Goal: Task Accomplishment & Management: Manage account settings

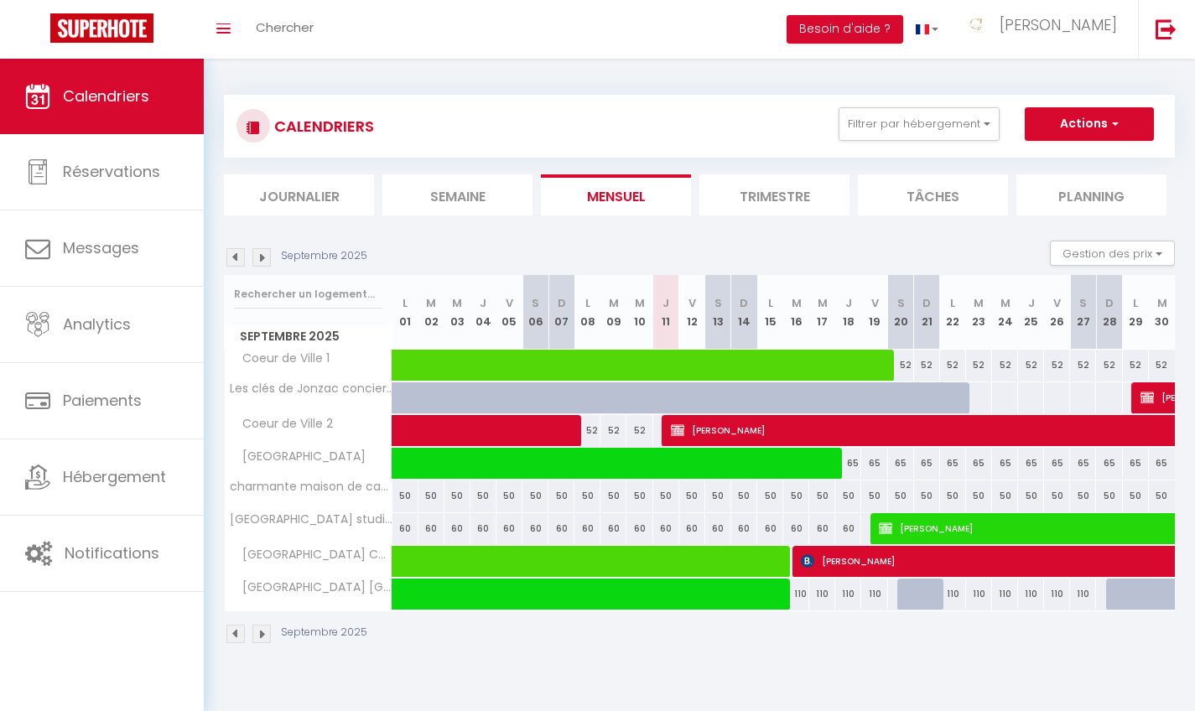
click at [257, 252] on img at bounding box center [261, 257] width 18 height 18
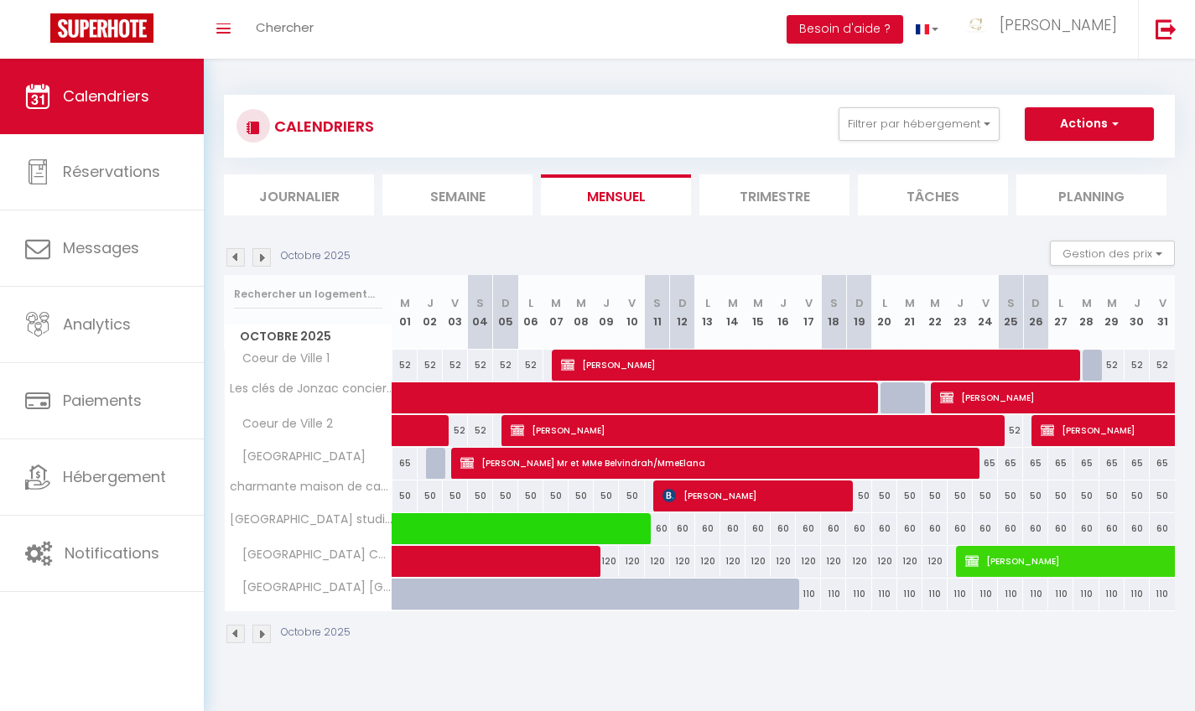
click at [257, 252] on img at bounding box center [261, 257] width 18 height 18
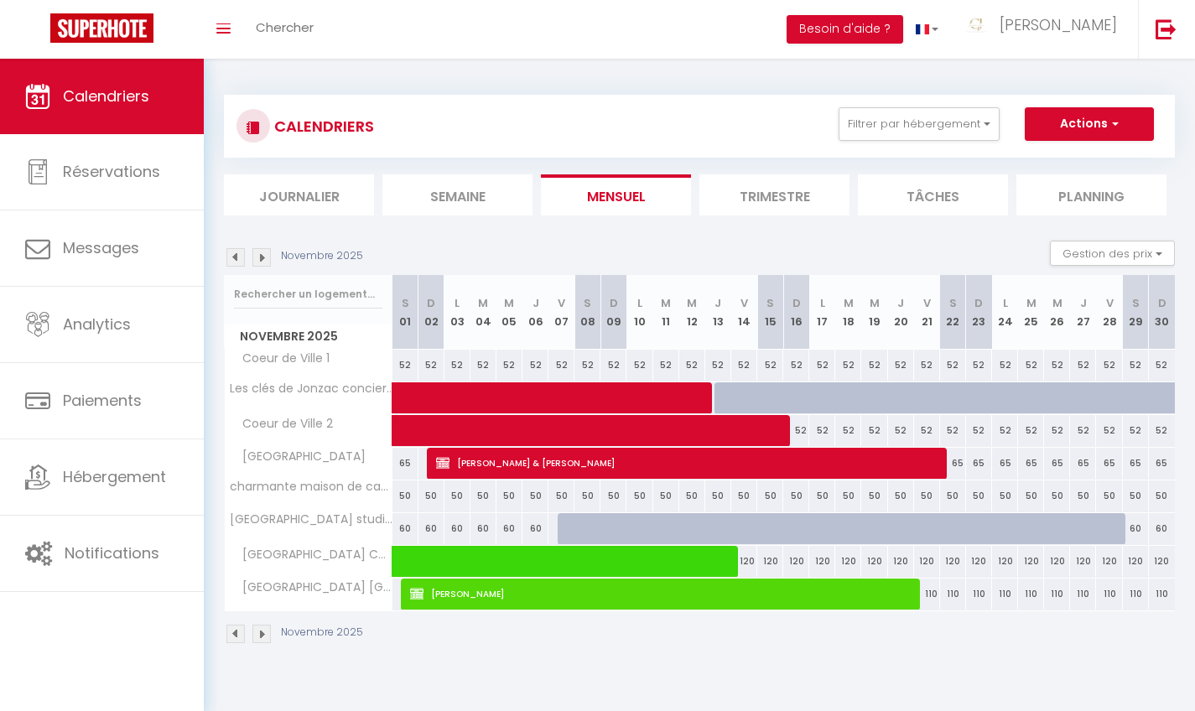
click at [257, 252] on img at bounding box center [261, 257] width 18 height 18
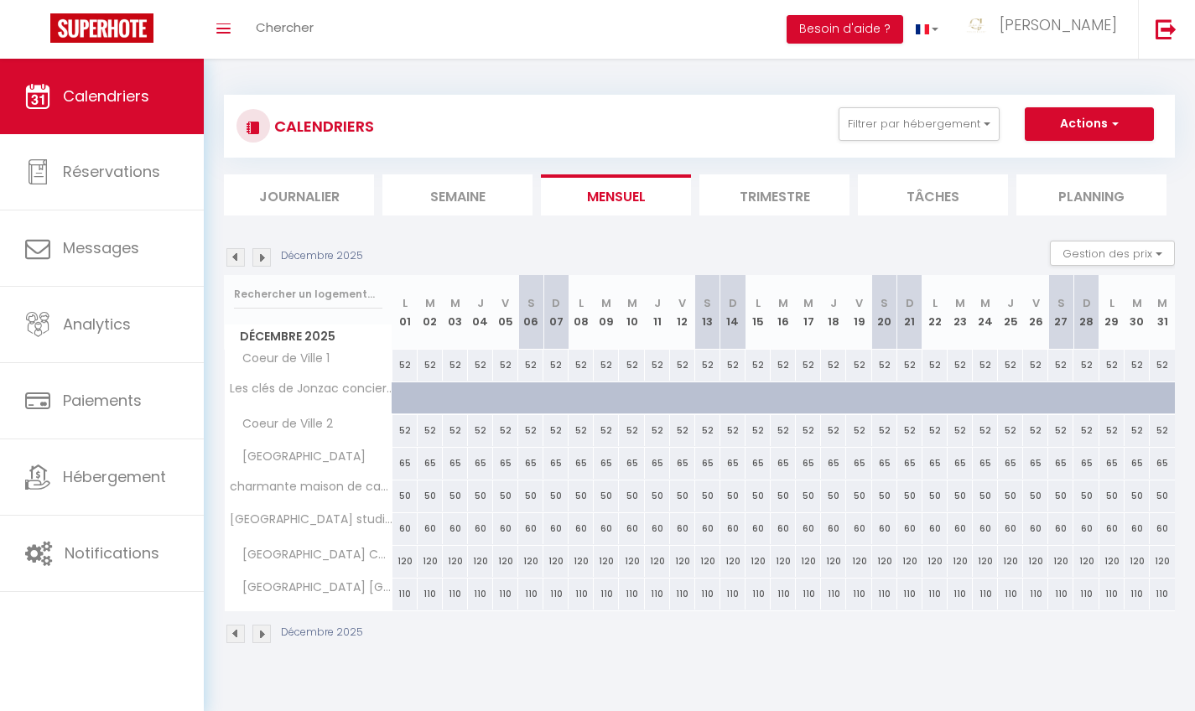
click at [257, 252] on img at bounding box center [261, 257] width 18 height 18
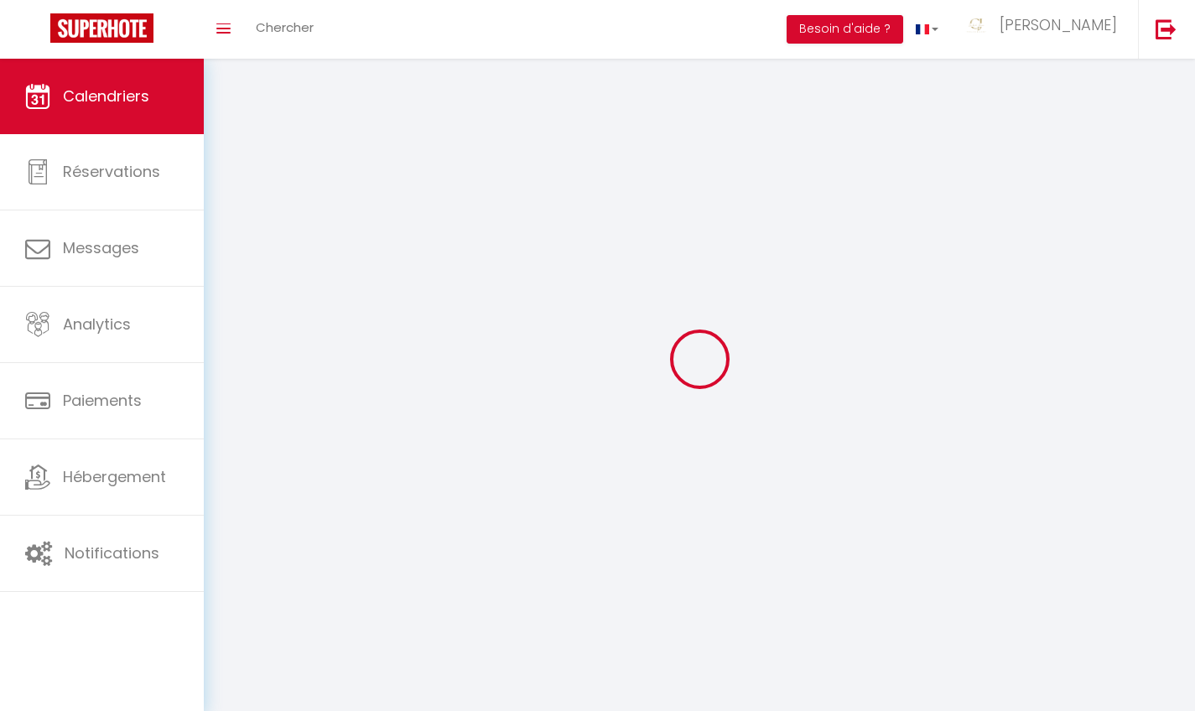
click at [257, 252] on div at bounding box center [699, 359] width 951 height 560
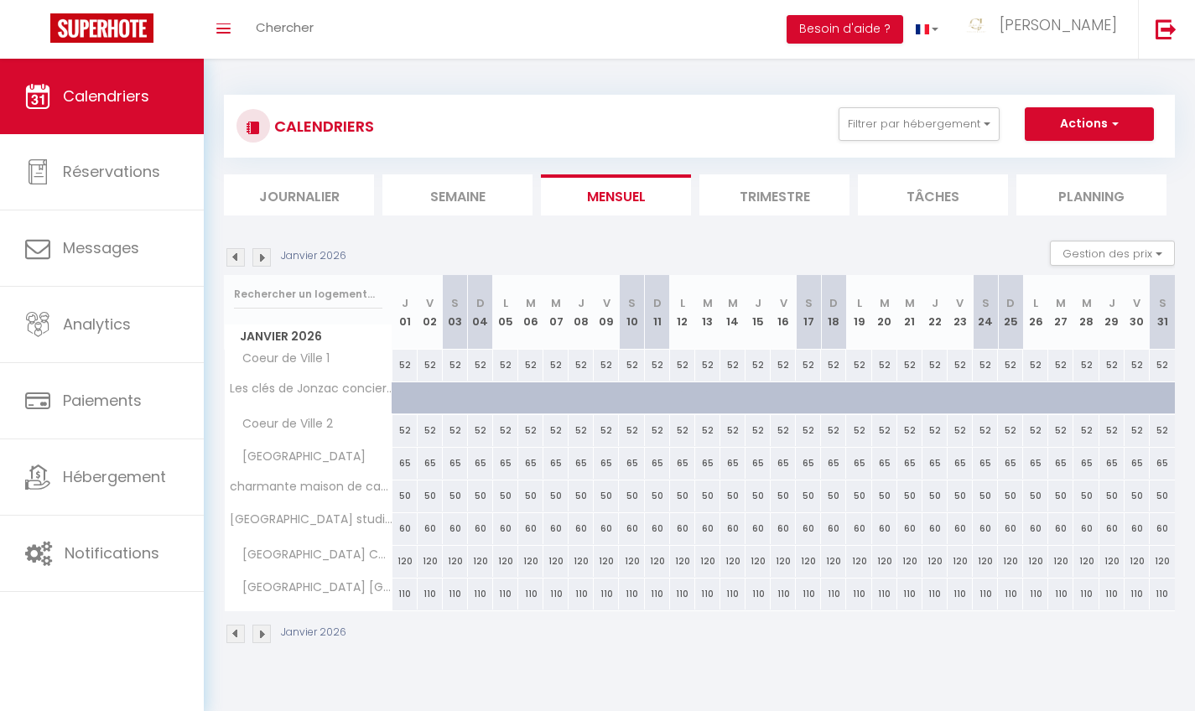
click at [253, 251] on img at bounding box center [261, 257] width 18 height 18
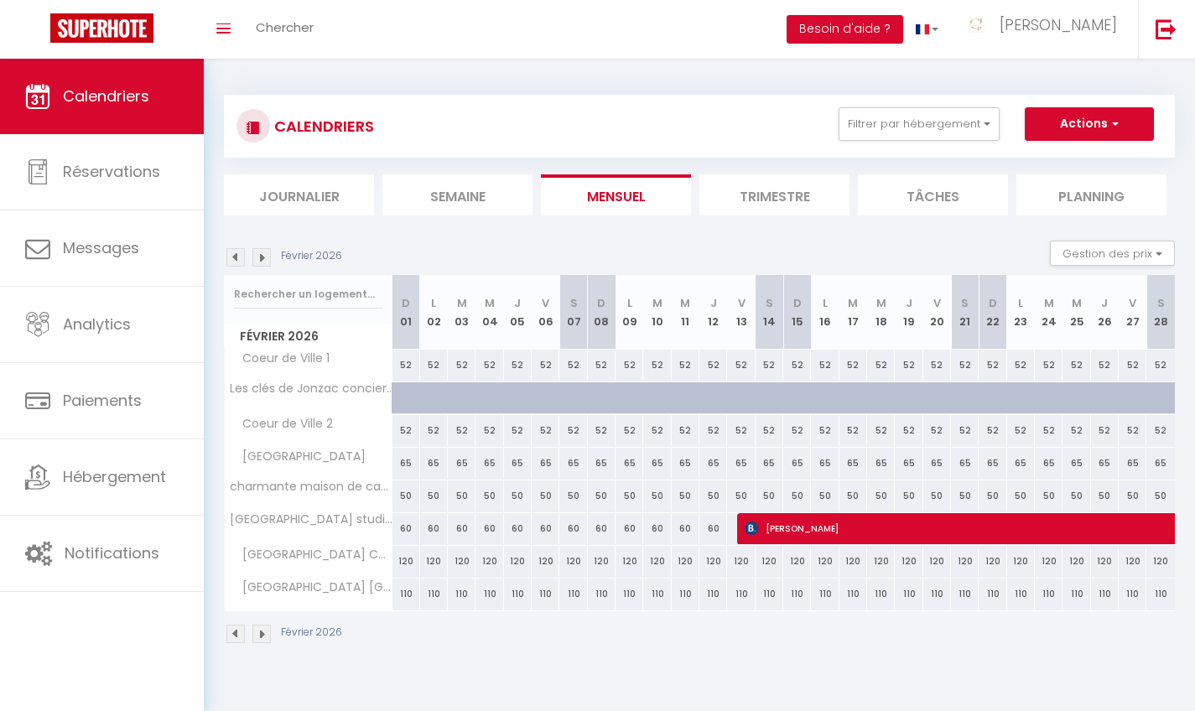
click at [253, 251] on img at bounding box center [261, 257] width 18 height 18
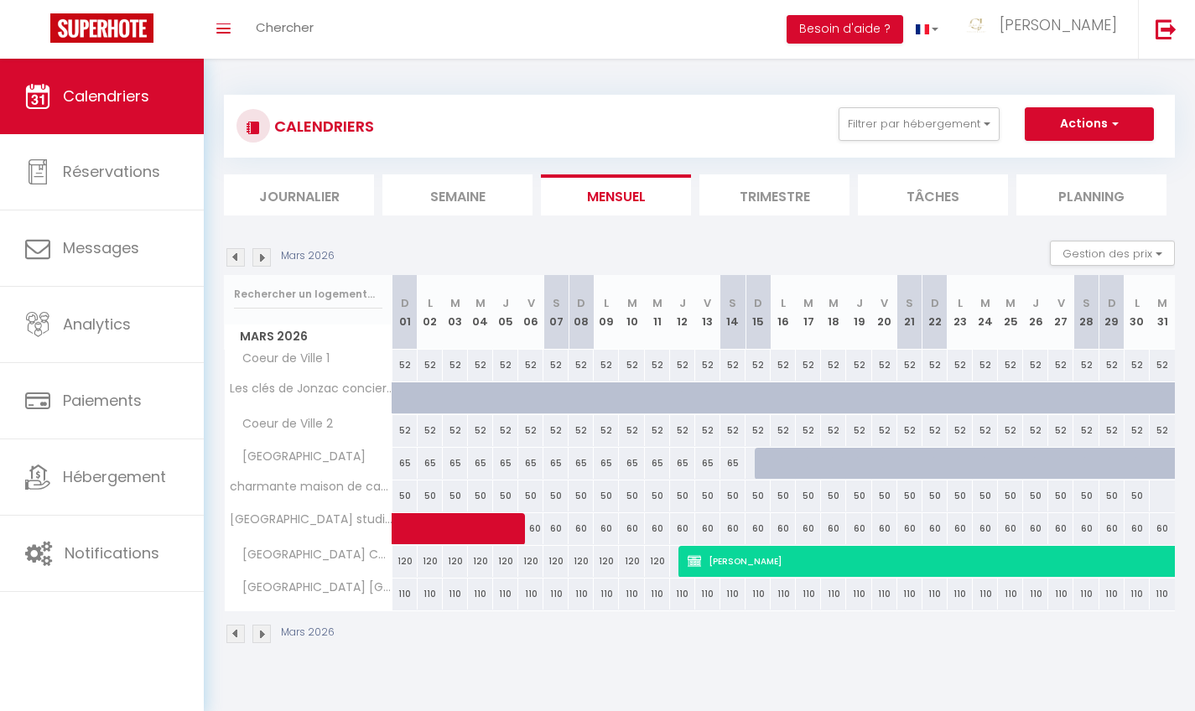
click at [253, 251] on img at bounding box center [261, 257] width 18 height 18
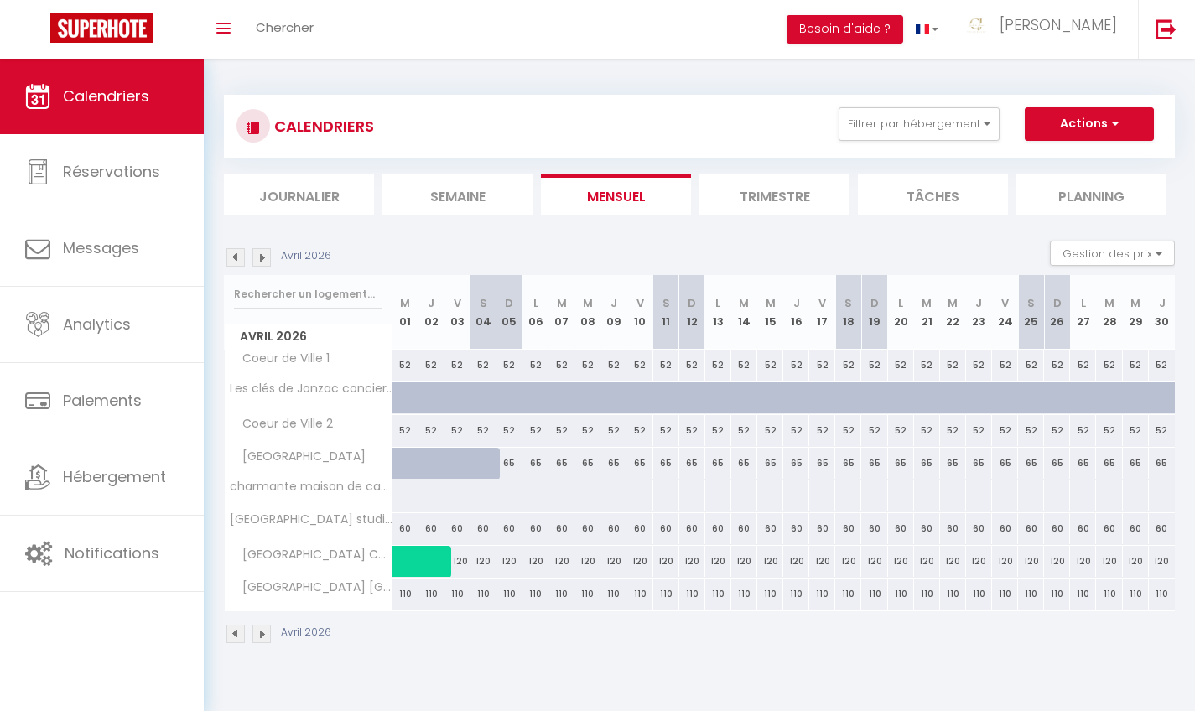
click at [254, 252] on img at bounding box center [261, 257] width 18 height 18
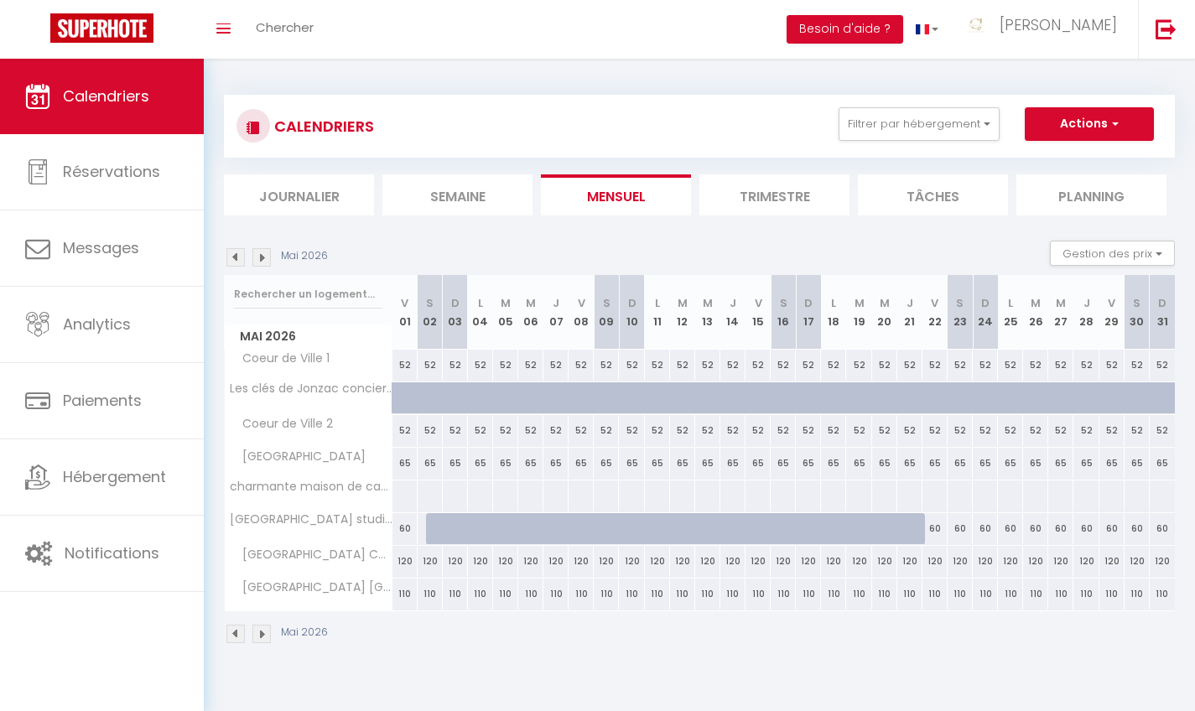
click at [254, 252] on img at bounding box center [261, 257] width 18 height 18
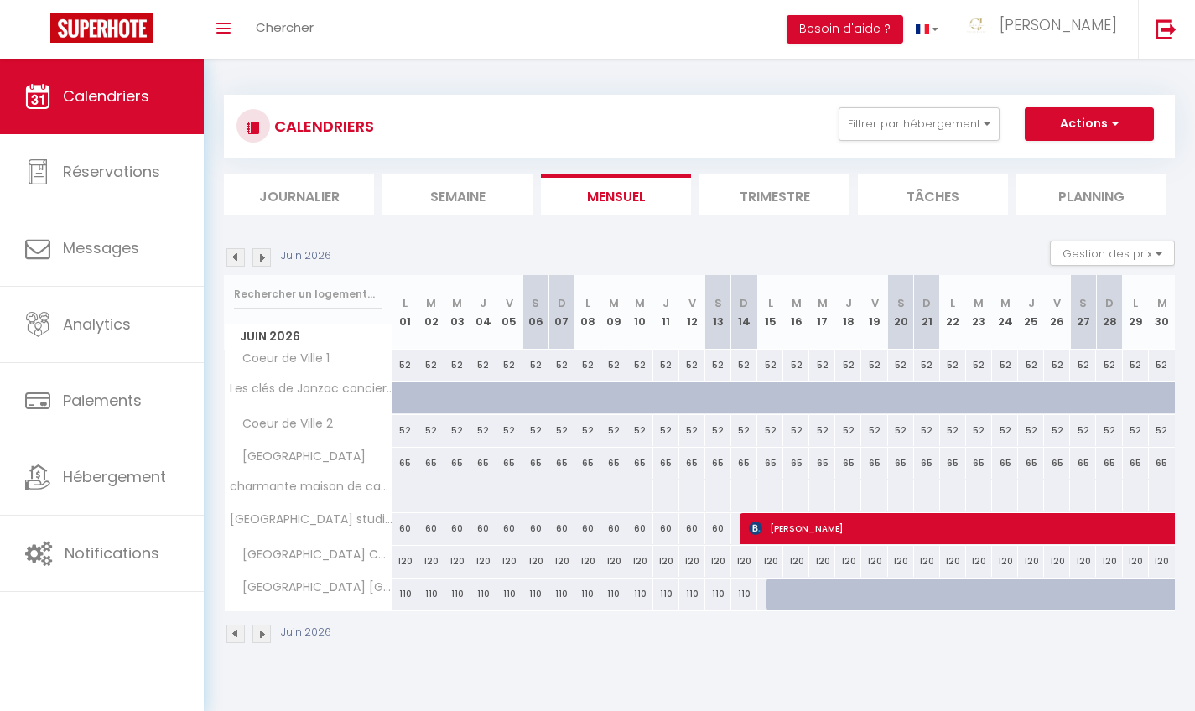
click at [254, 252] on img at bounding box center [261, 257] width 18 height 18
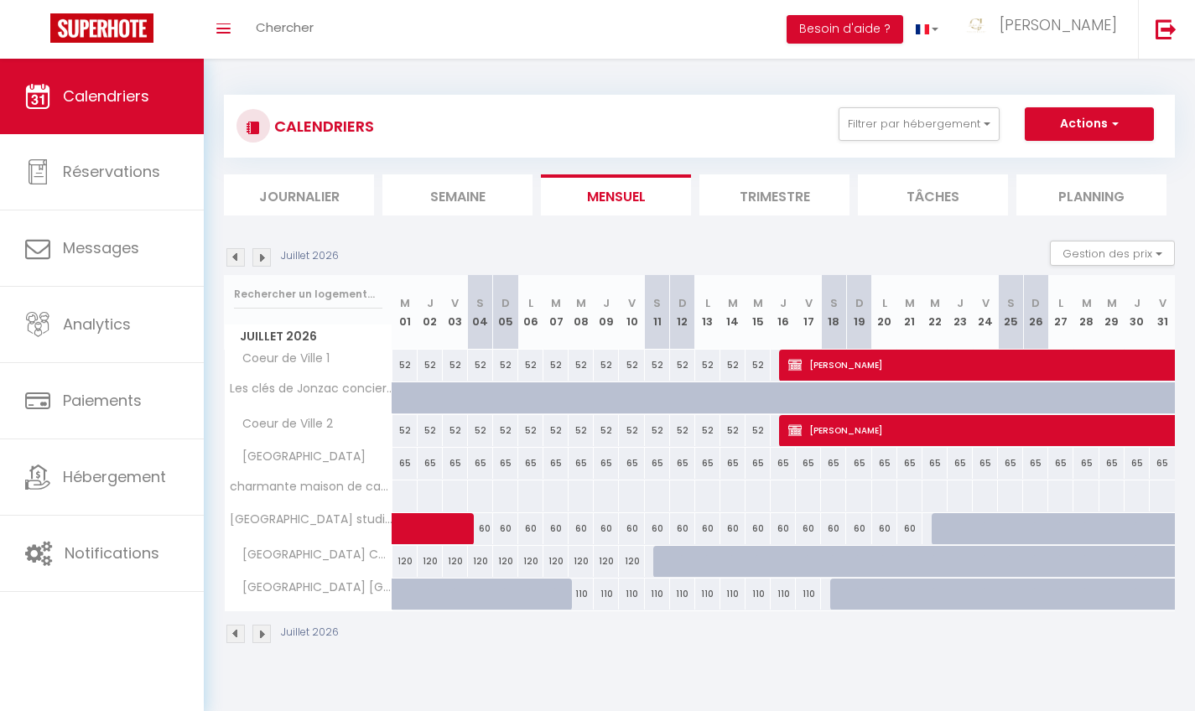
click at [254, 252] on img at bounding box center [261, 257] width 18 height 18
select select
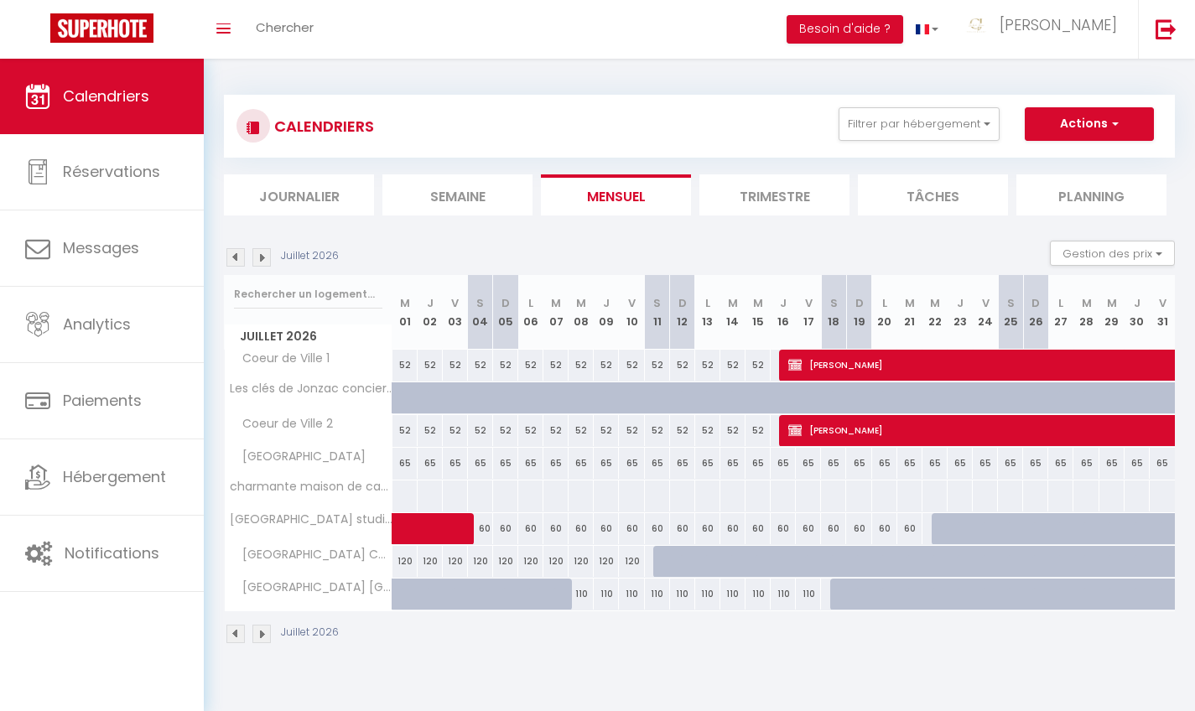
select select
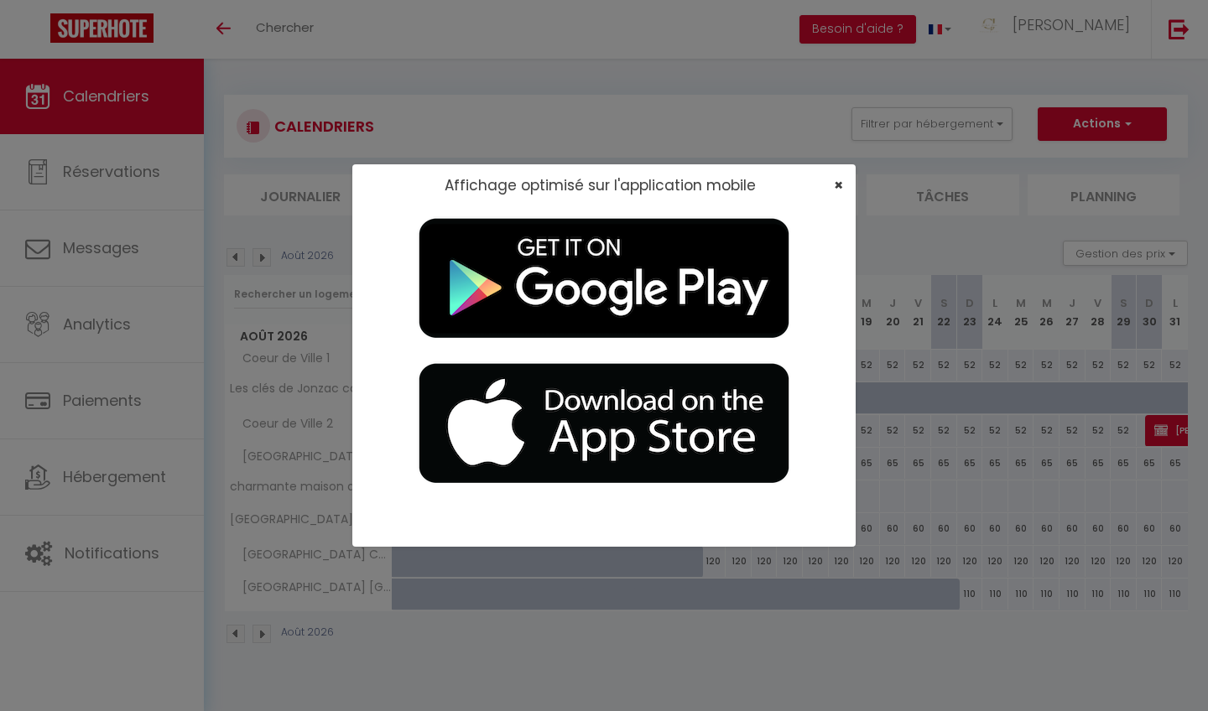
click at [834, 180] on span "×" at bounding box center [838, 184] width 9 height 21
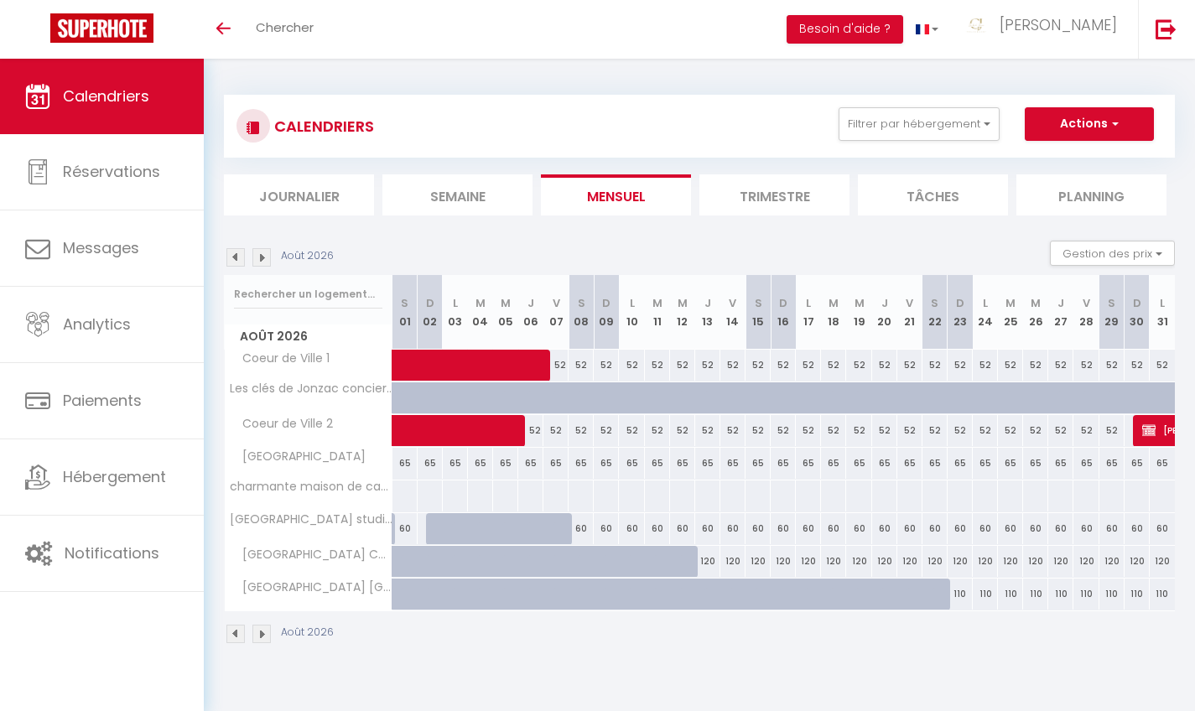
click at [471, 422] on span at bounding box center [506, 431] width 193 height 32
select select "OK"
select select "KO"
select select "0"
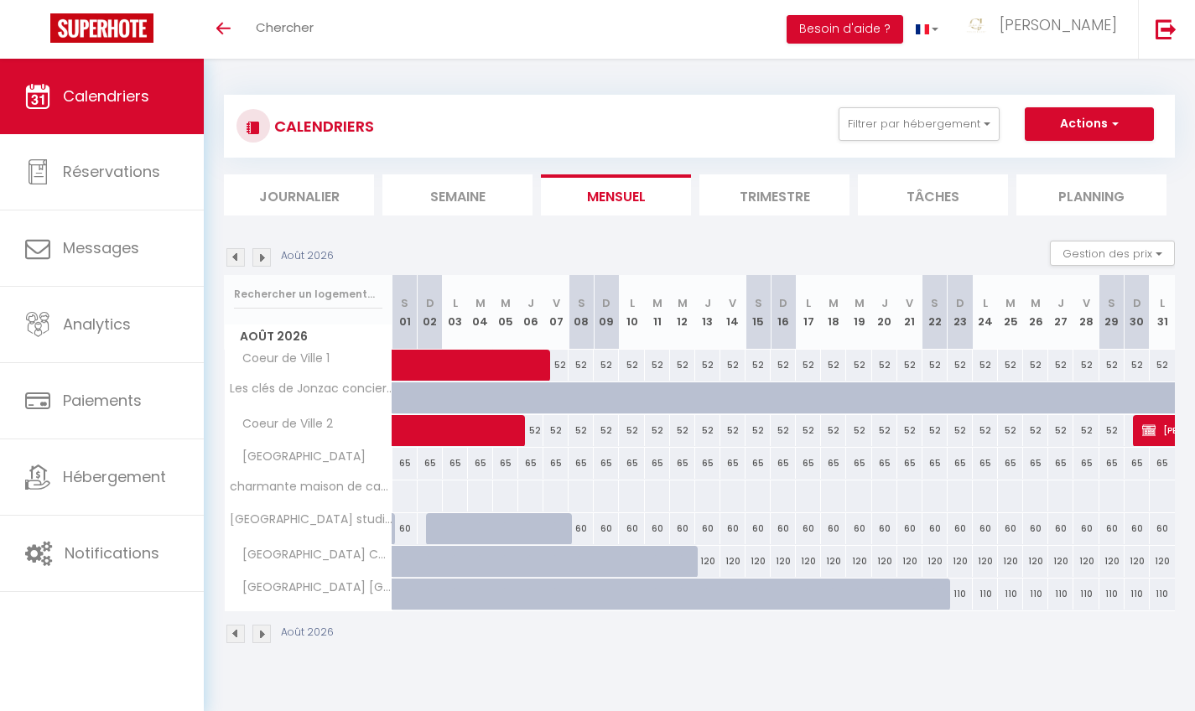
select select "1"
select select
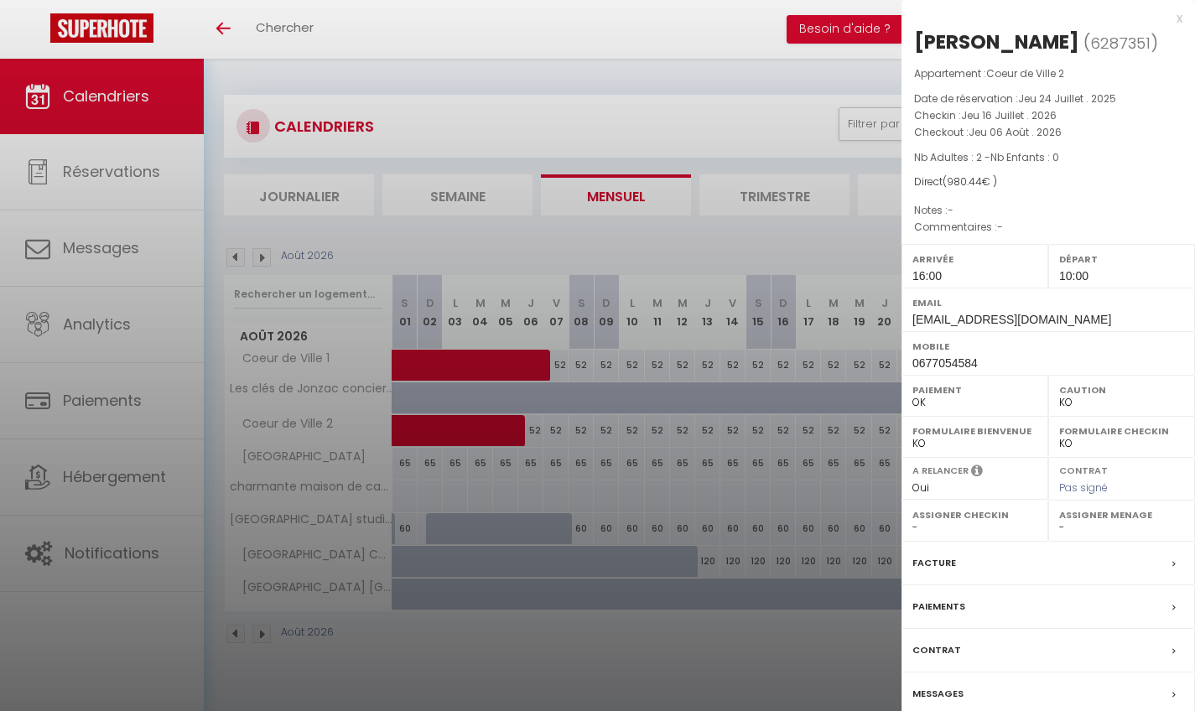
click at [1175, 15] on div "x" at bounding box center [1042, 18] width 281 height 20
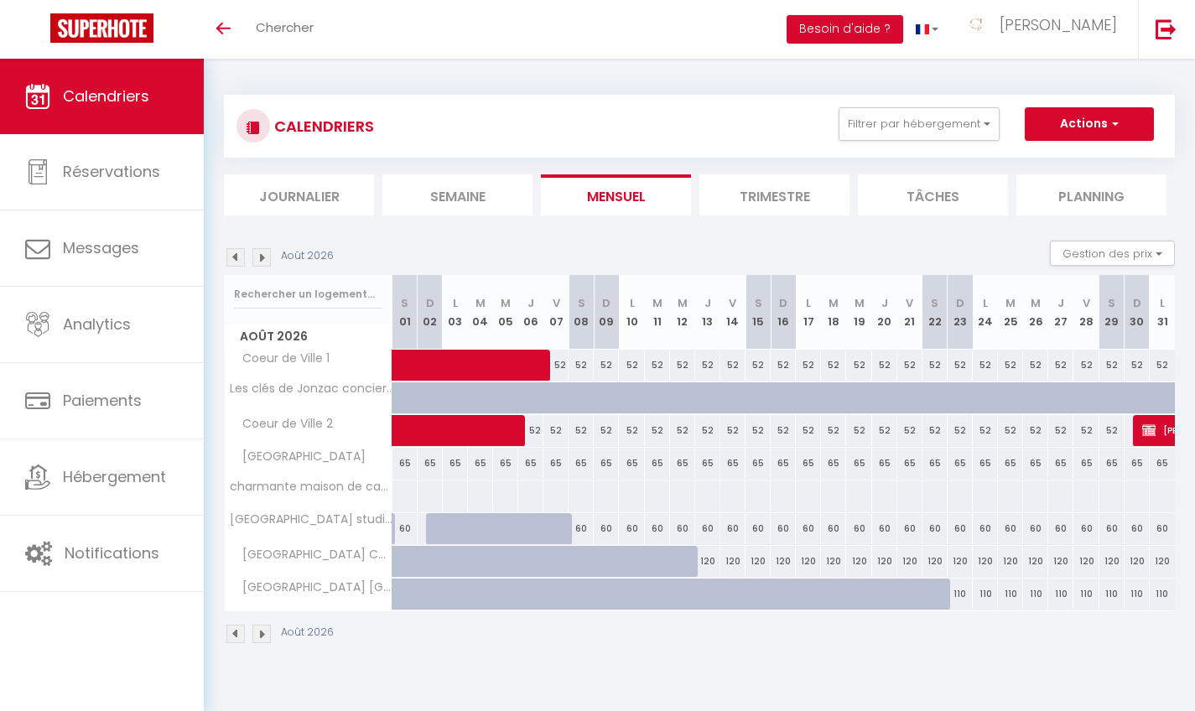
click at [237, 260] on img at bounding box center [235, 257] width 18 height 18
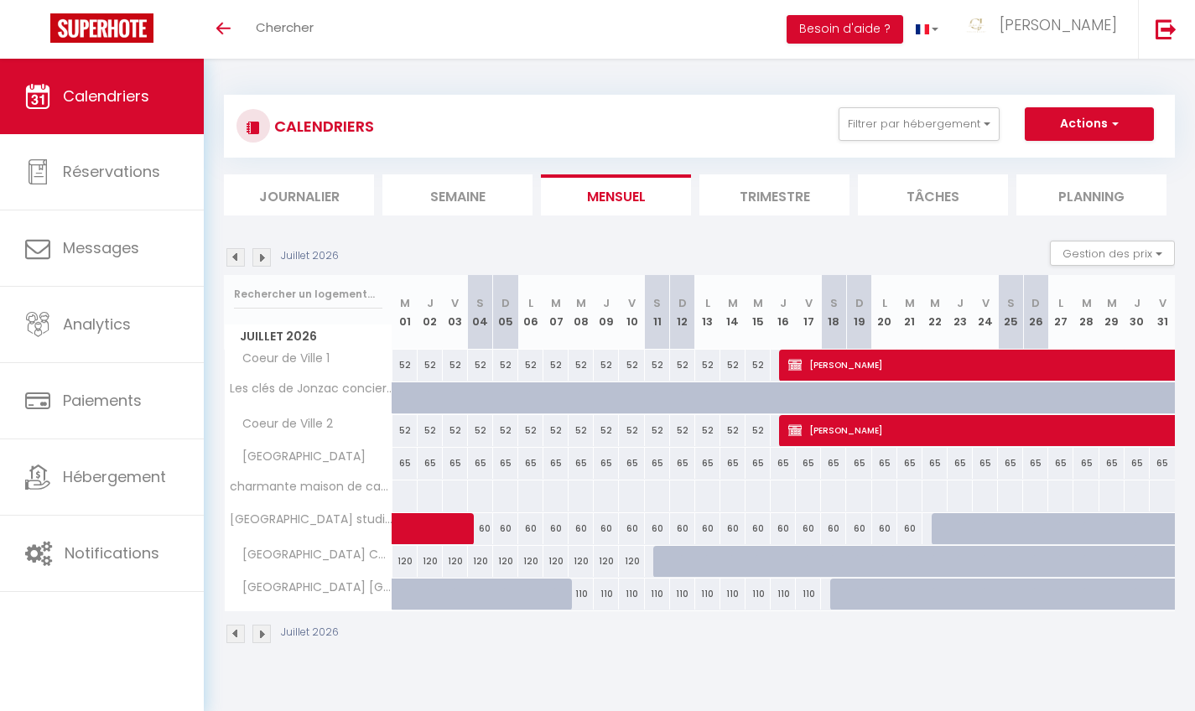
click at [263, 264] on img at bounding box center [261, 257] width 18 height 18
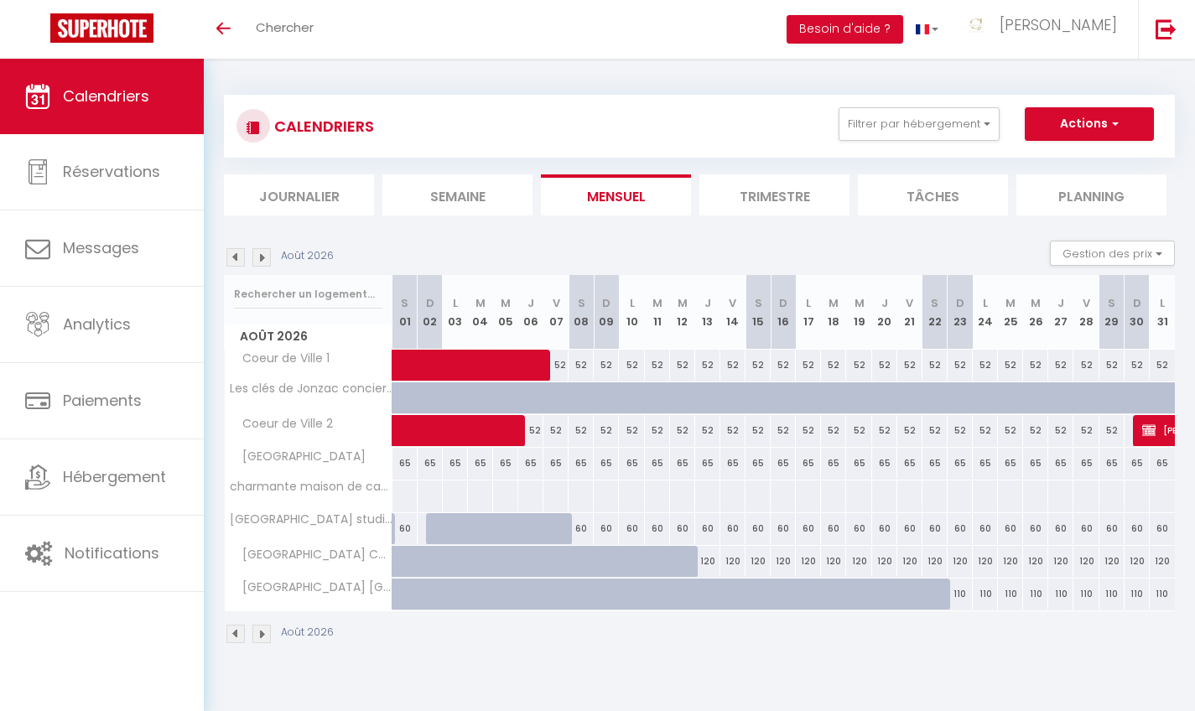
click at [263, 264] on img at bounding box center [261, 257] width 18 height 18
select select "KO"
select select "0"
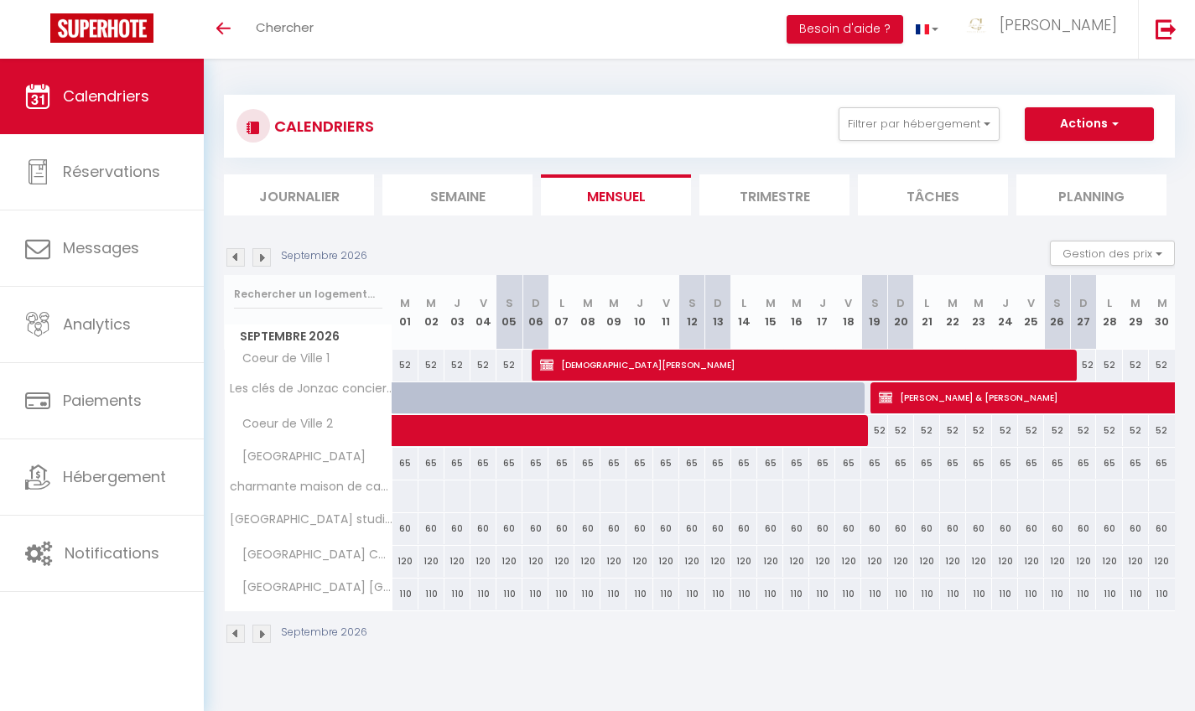
click at [685, 431] on span at bounding box center [757, 431] width 695 height 32
select select "KO"
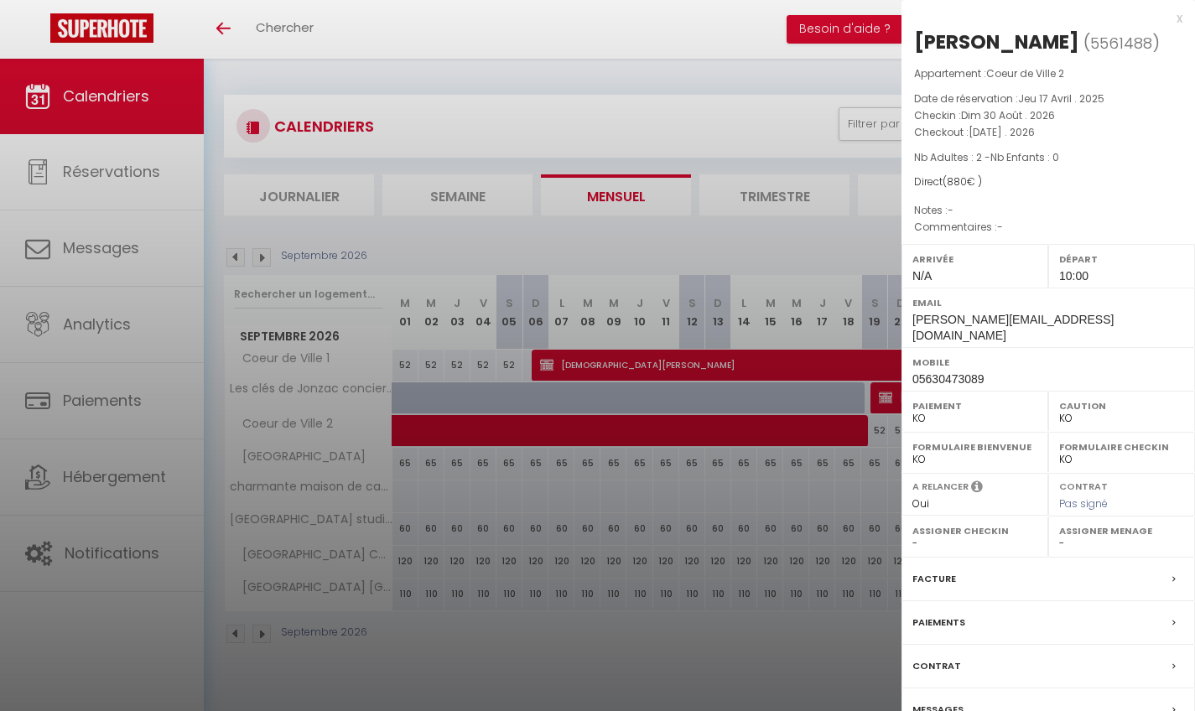
click at [1176, 18] on div "x" at bounding box center [1042, 18] width 281 height 20
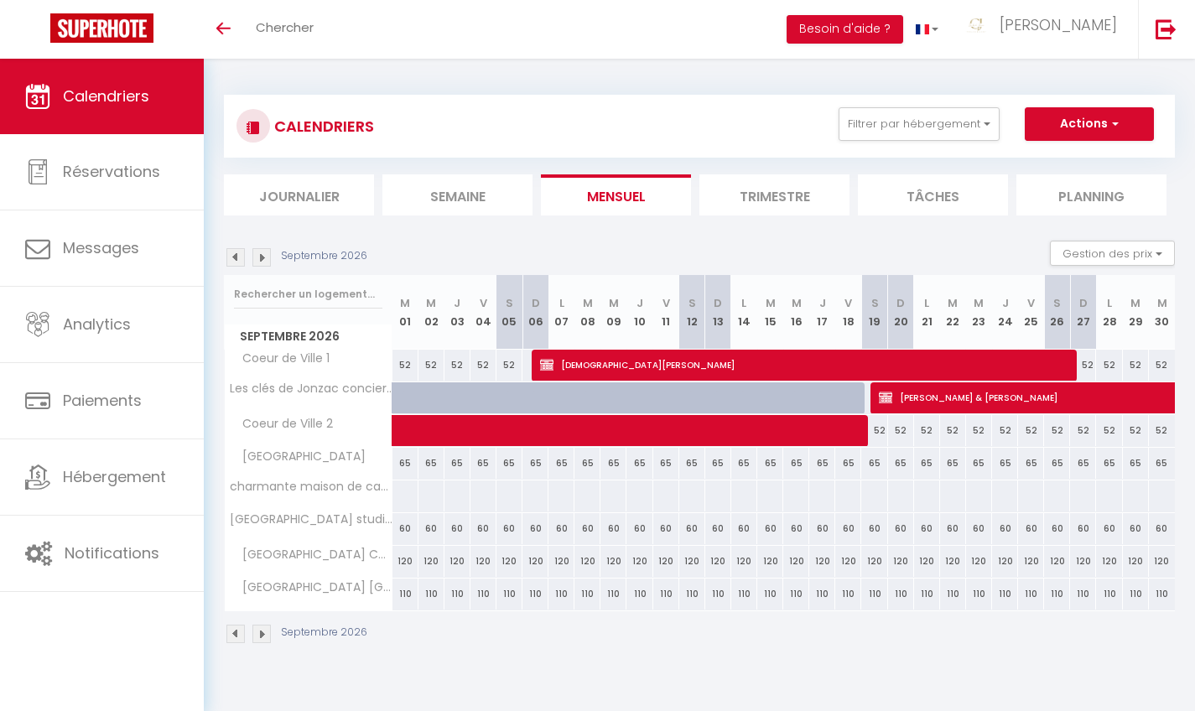
click at [659, 425] on span at bounding box center [757, 431] width 695 height 32
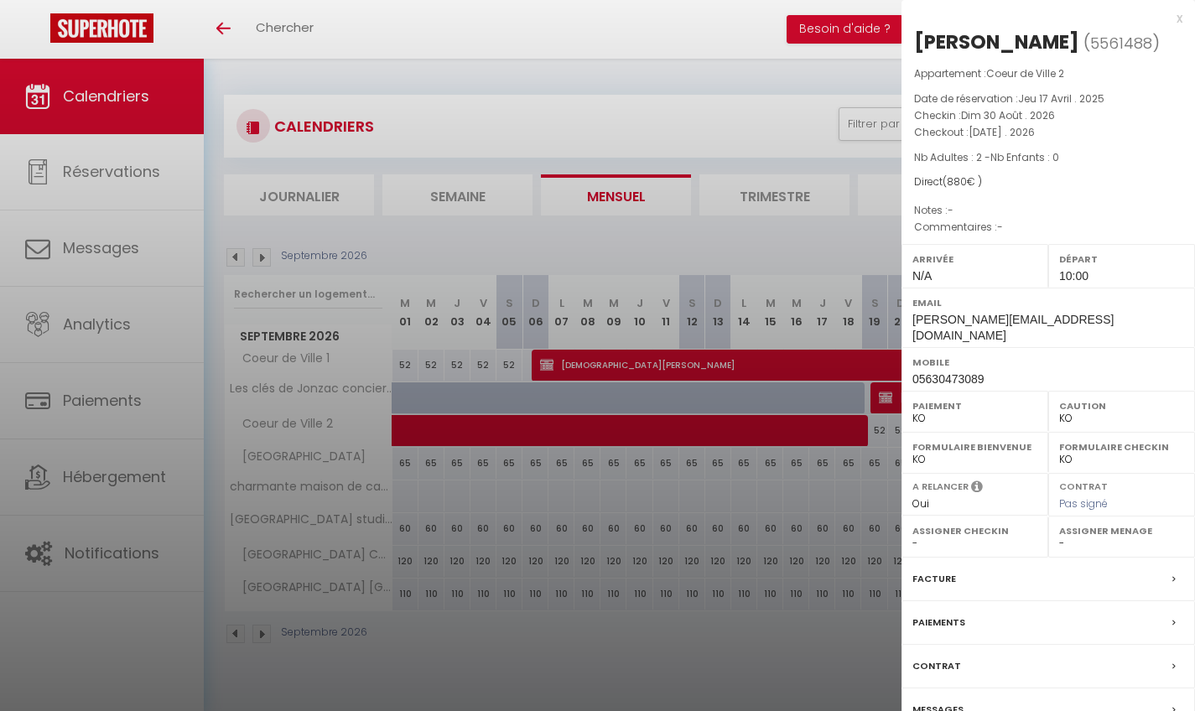
click at [934, 658] on label "Contrat" at bounding box center [937, 667] width 49 height 18
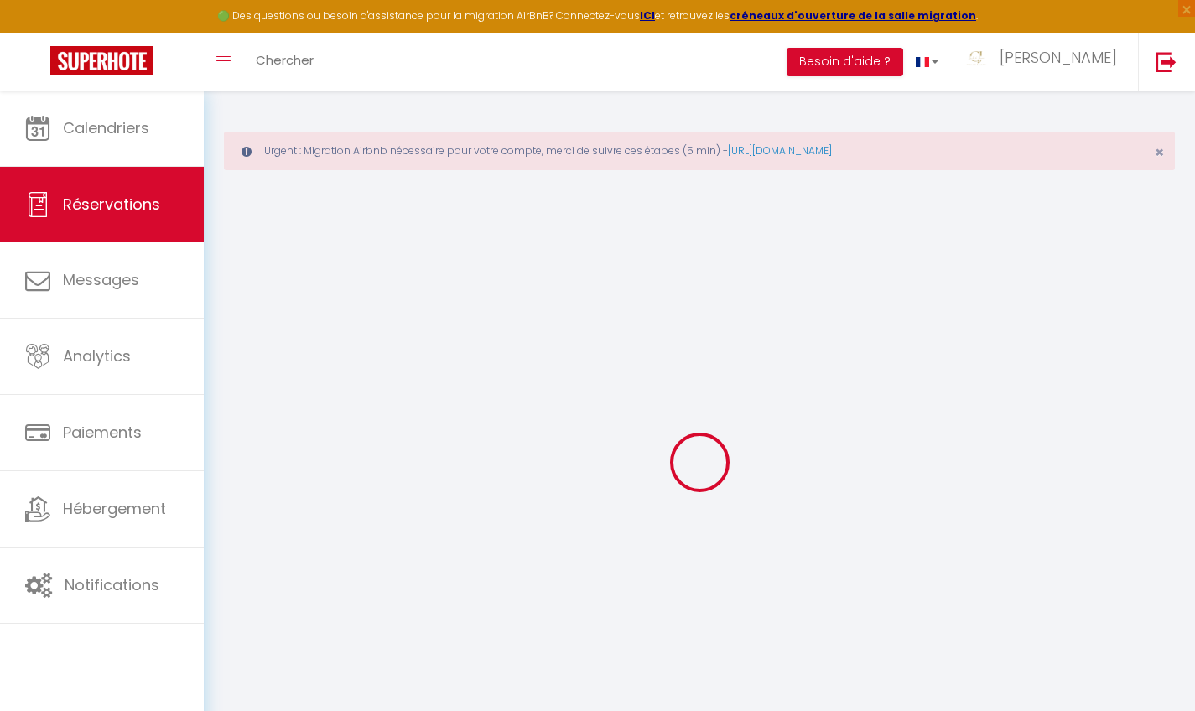
select select
checkbox input "false"
select select
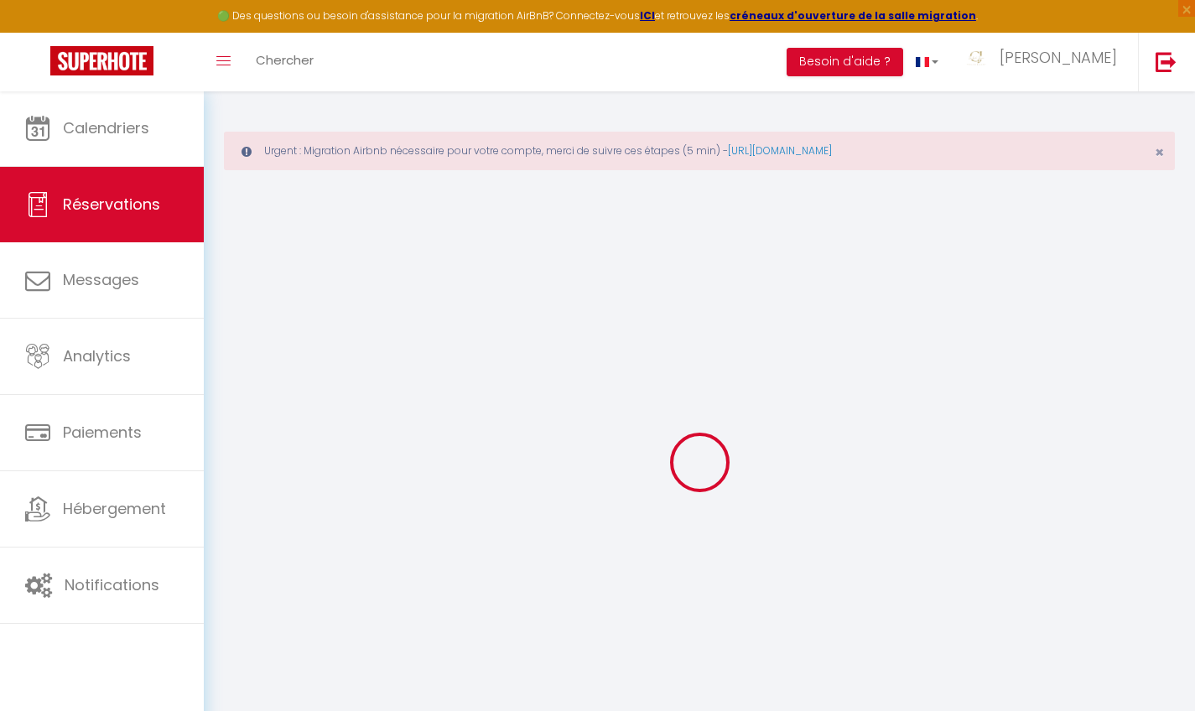
checkbox input "false"
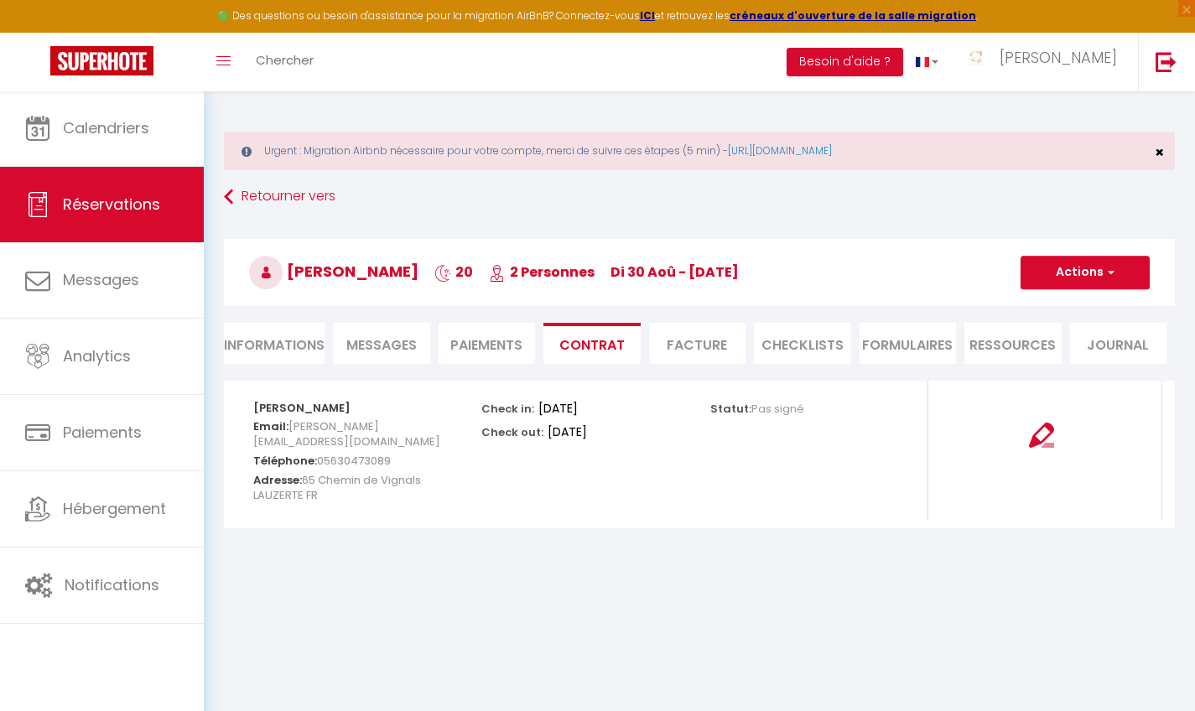
click at [1161, 156] on span "×" at bounding box center [1159, 152] width 9 height 21
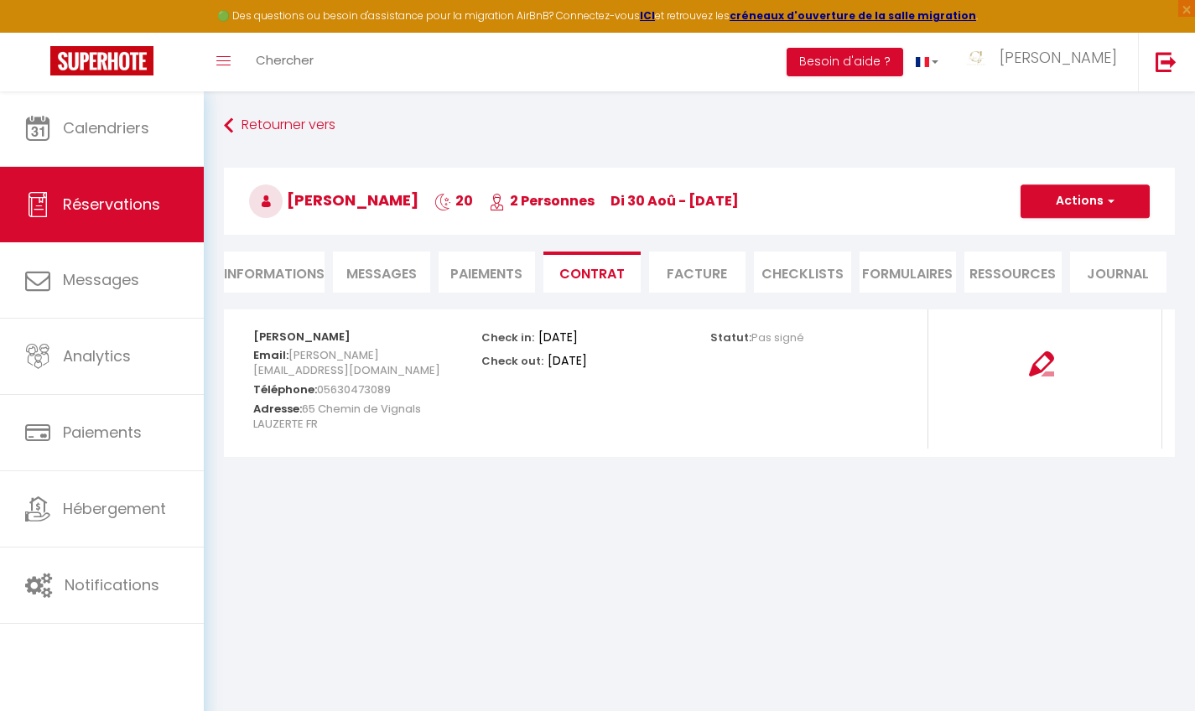
click at [289, 263] on li "Informations" at bounding box center [274, 272] width 101 height 41
select select
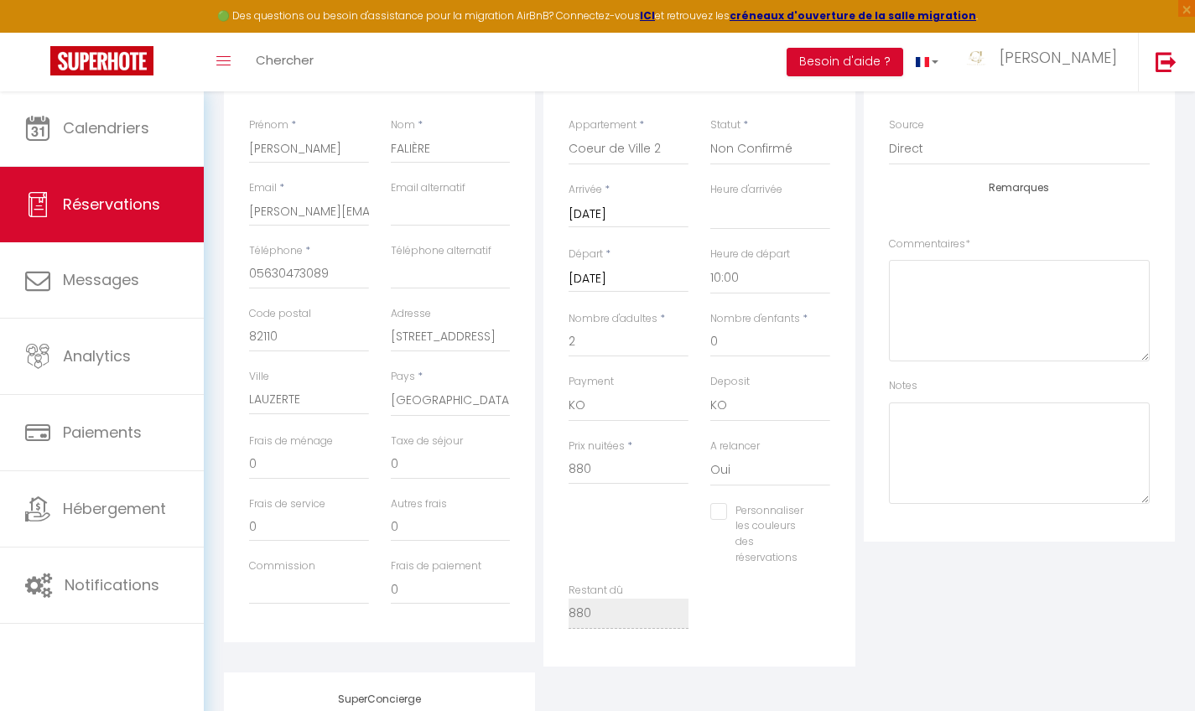
scroll to position [267, 0]
click at [1186, 13] on span "×" at bounding box center [1186, 8] width 17 height 17
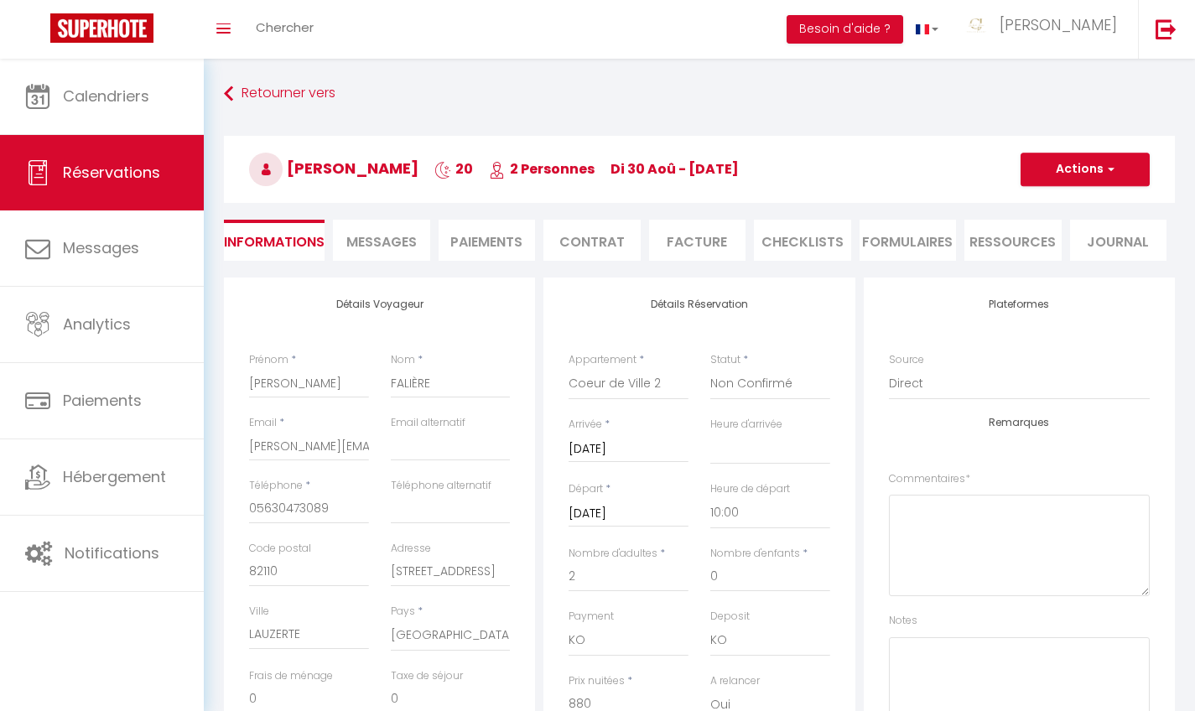
scroll to position [0, 0]
click at [944, 504] on textarea at bounding box center [1019, 545] width 261 height 101
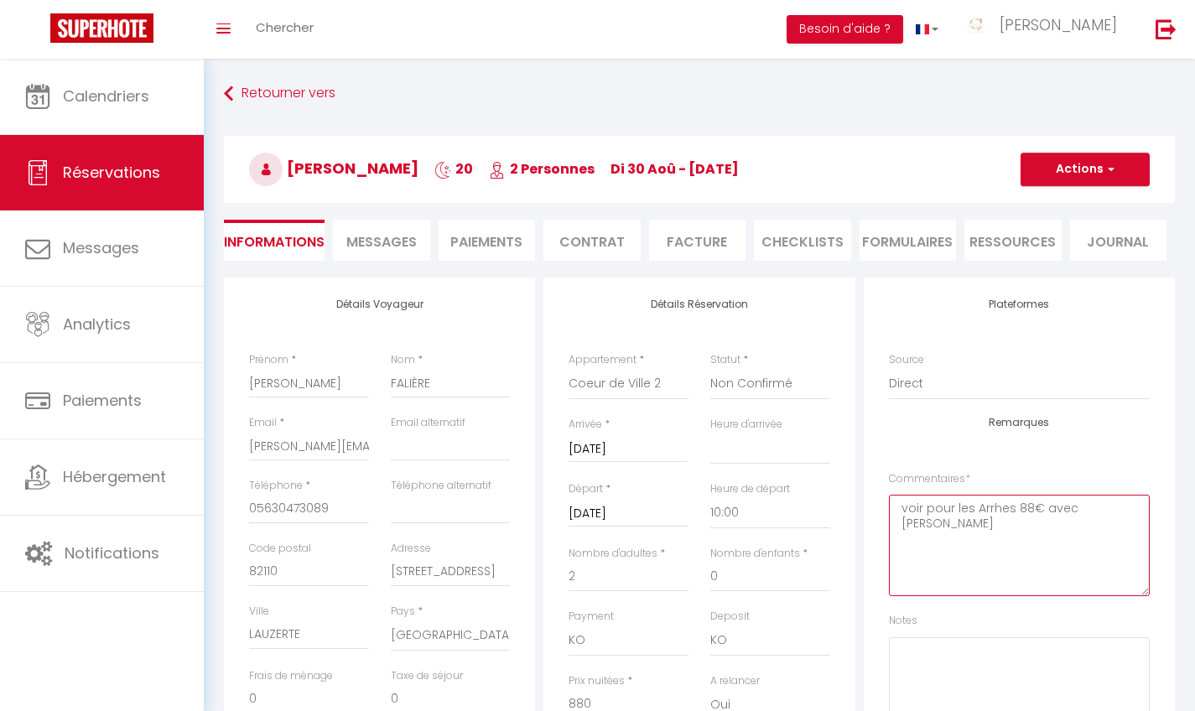
type textarea "voir pour les Arrhes 88€ avec Danielle"
click at [1103, 167] on button "Actions" at bounding box center [1085, 170] width 129 height 34
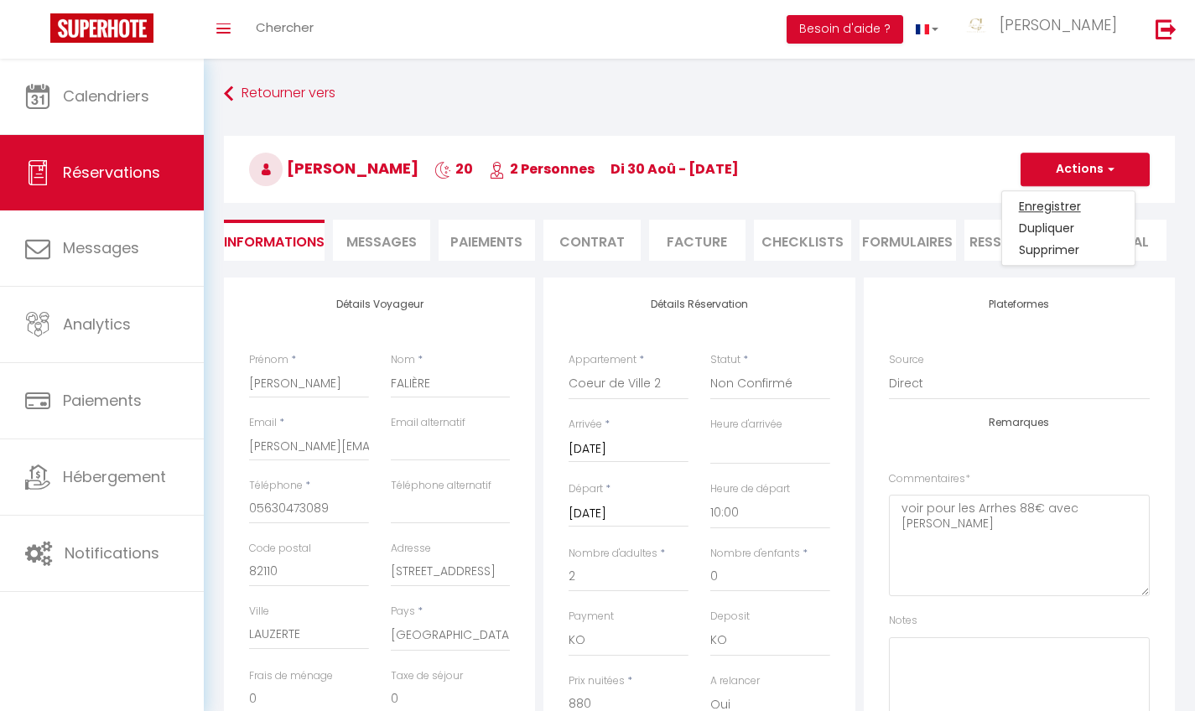
click at [1064, 206] on link "Enregistrer" at bounding box center [1068, 206] width 133 height 22
select select "not_cancelled"
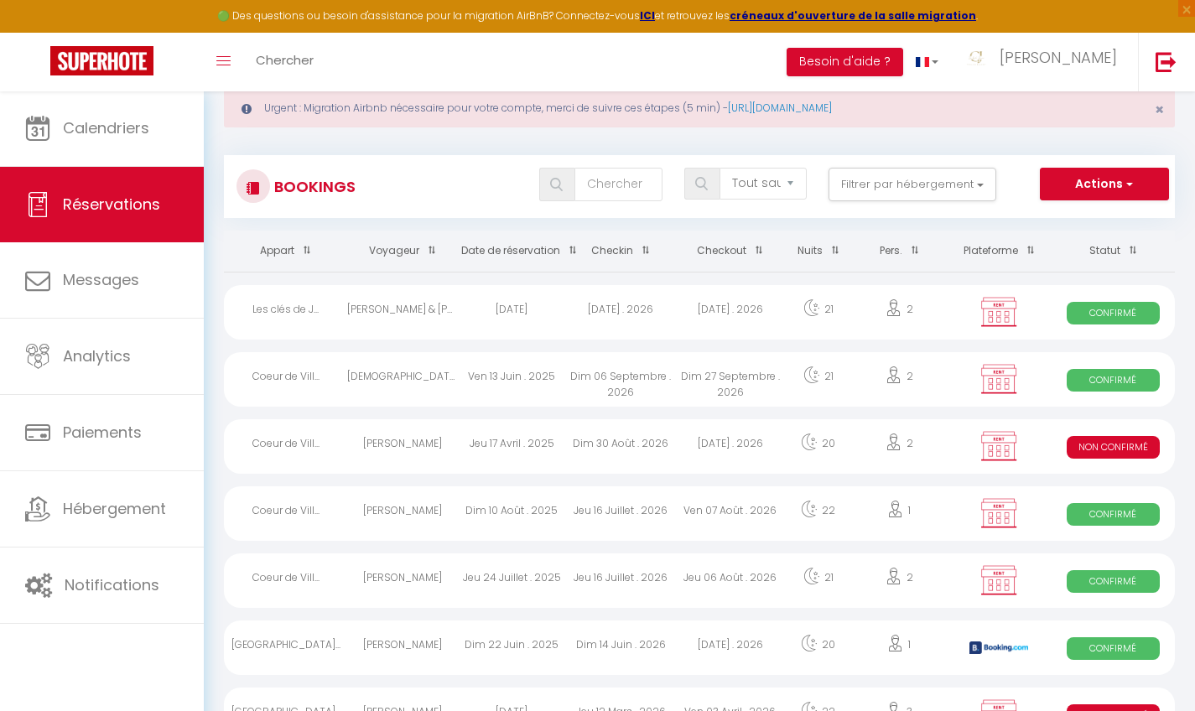
scroll to position [45, 0]
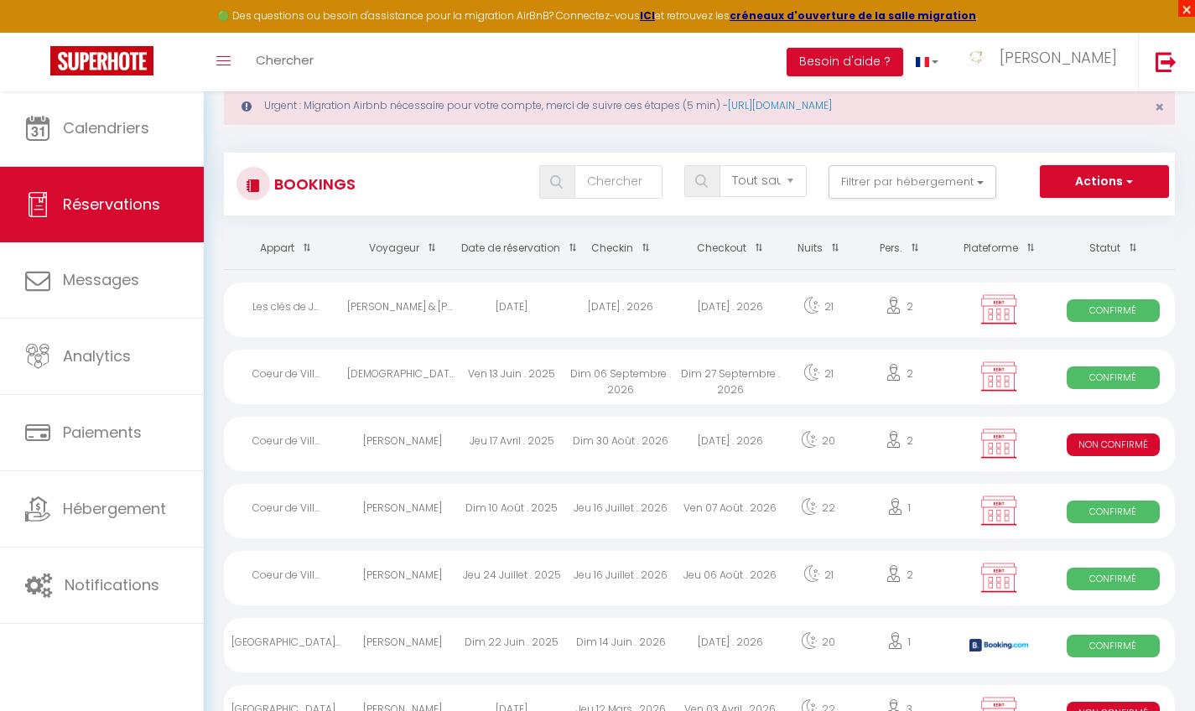
click at [1184, 10] on span "×" at bounding box center [1186, 8] width 17 height 17
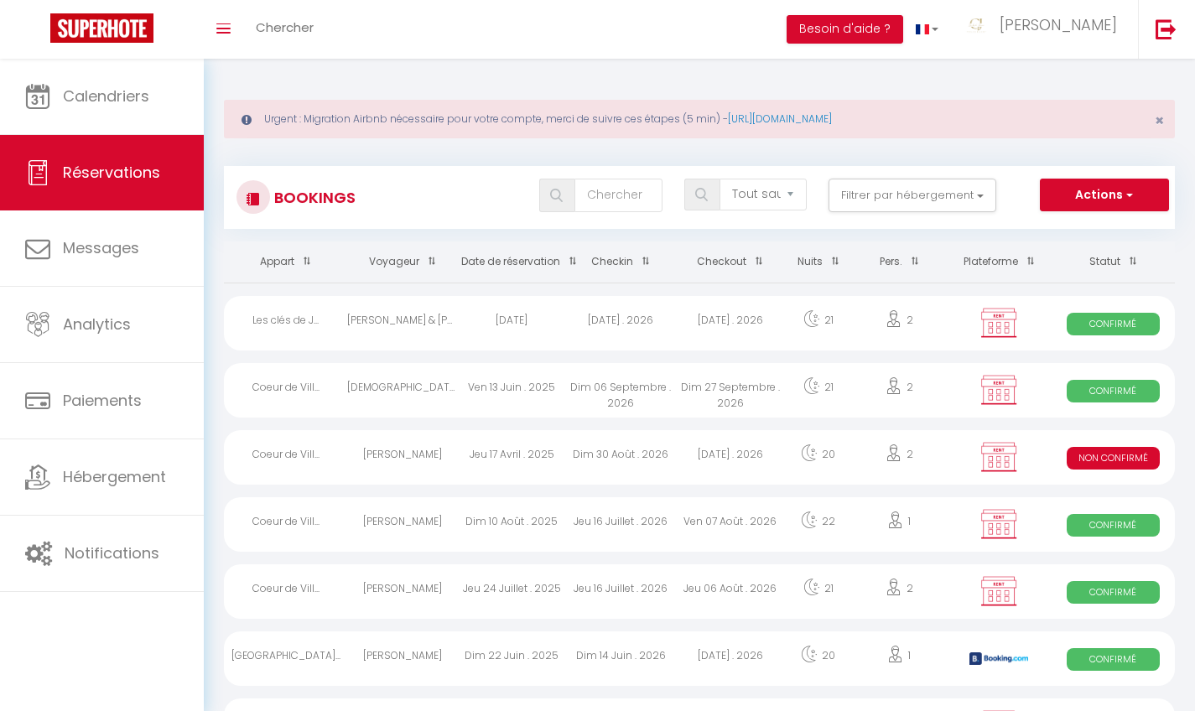
scroll to position [0, 0]
click at [899, 465] on div "2" at bounding box center [898, 457] width 95 height 55
select select "KO"
select select "0"
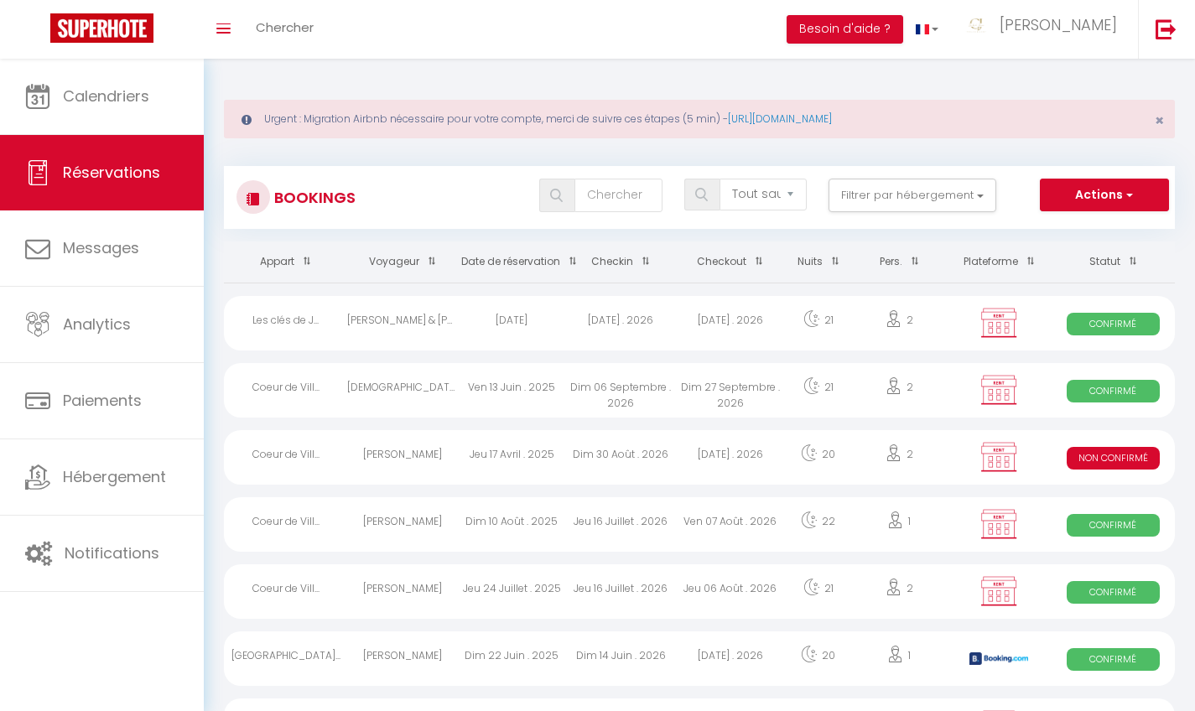
select select "0"
select select "1"
select select
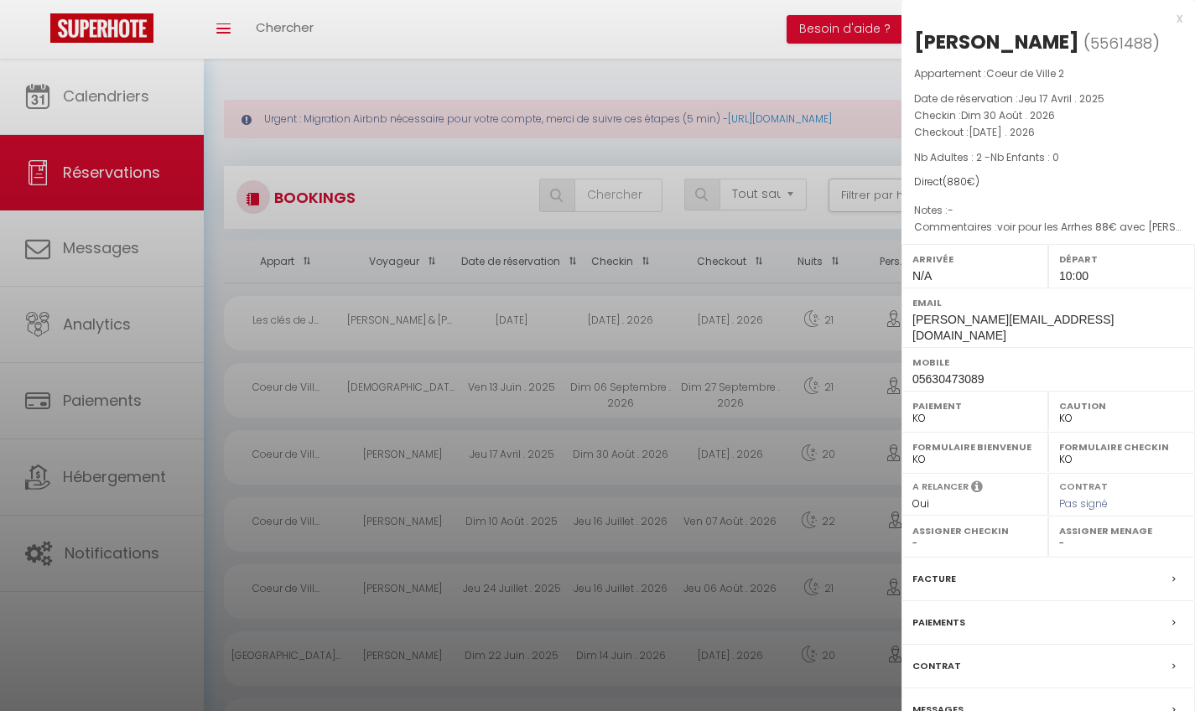
click at [933, 658] on label "Contrat" at bounding box center [937, 667] width 49 height 18
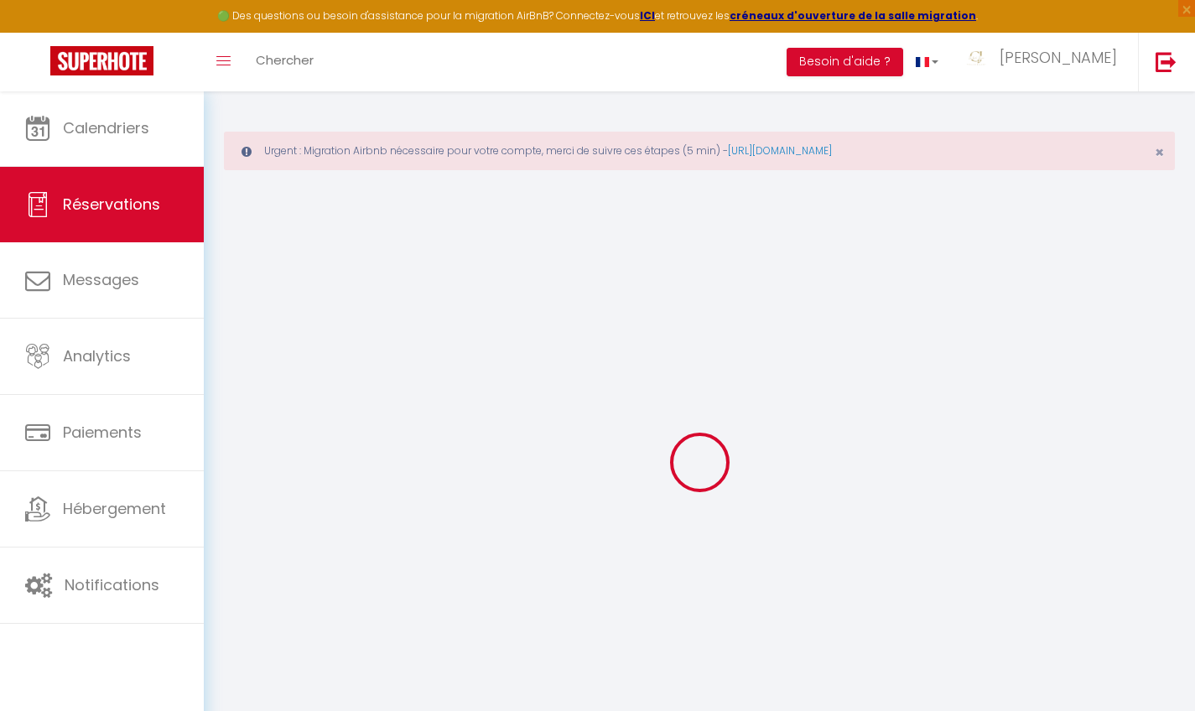
select select
checkbox input "false"
type textarea "voir pour les Arrhes 88€ avec Danielle"
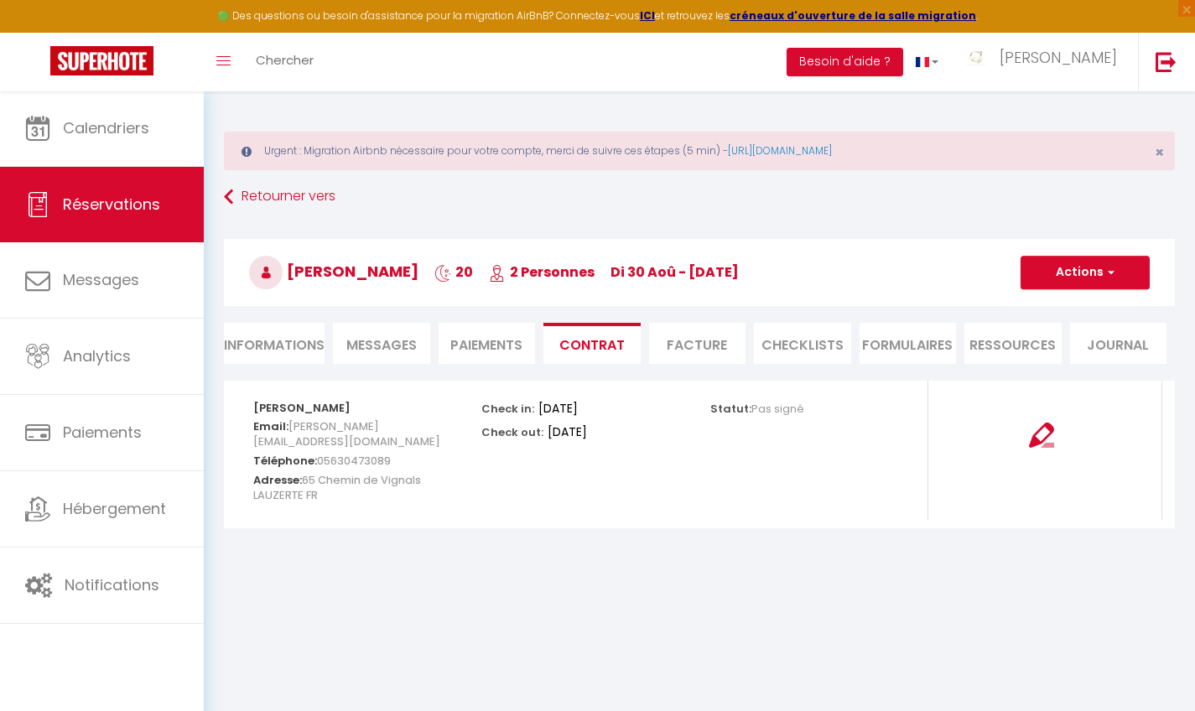
click at [278, 334] on li "Informations" at bounding box center [274, 343] width 101 height 41
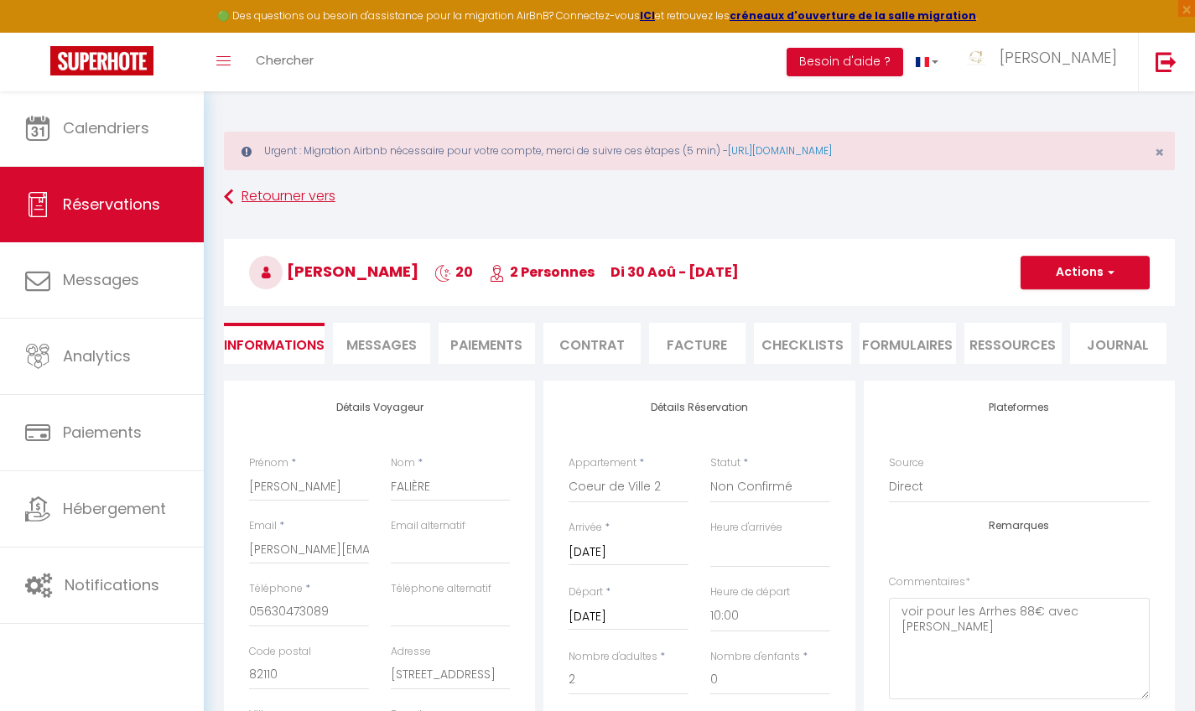
click at [233, 199] on icon at bounding box center [228, 197] width 9 height 30
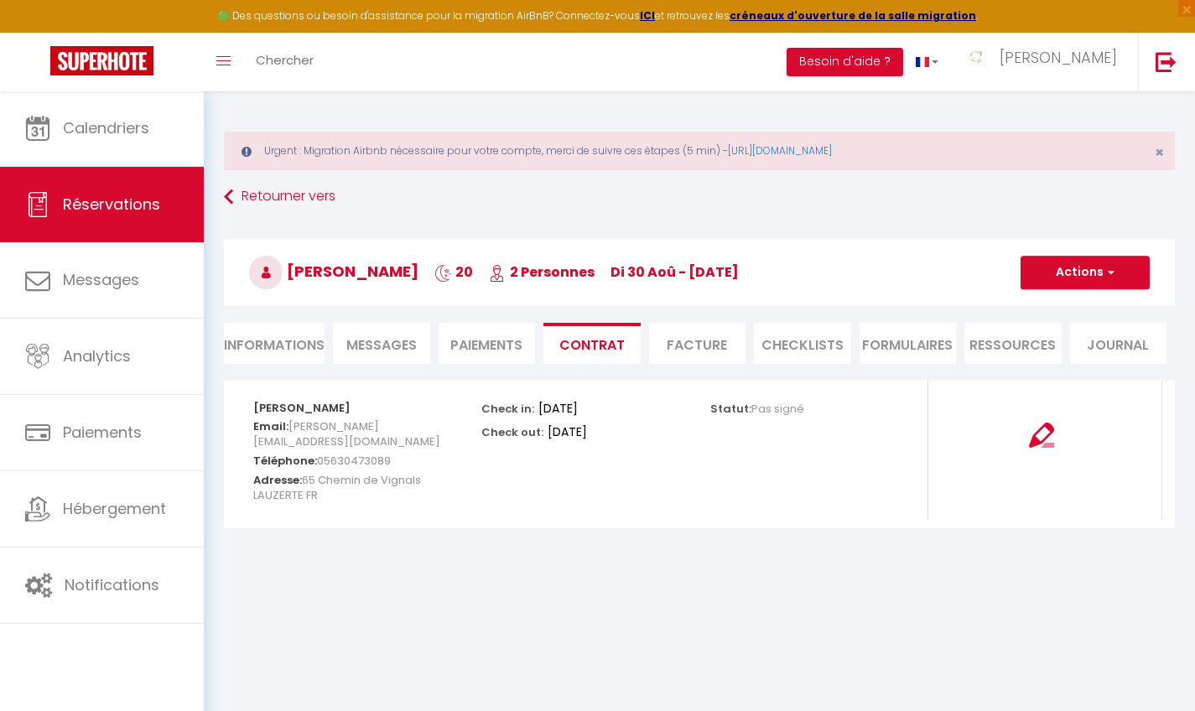
click at [300, 356] on li "Informations" at bounding box center [274, 343] width 101 height 41
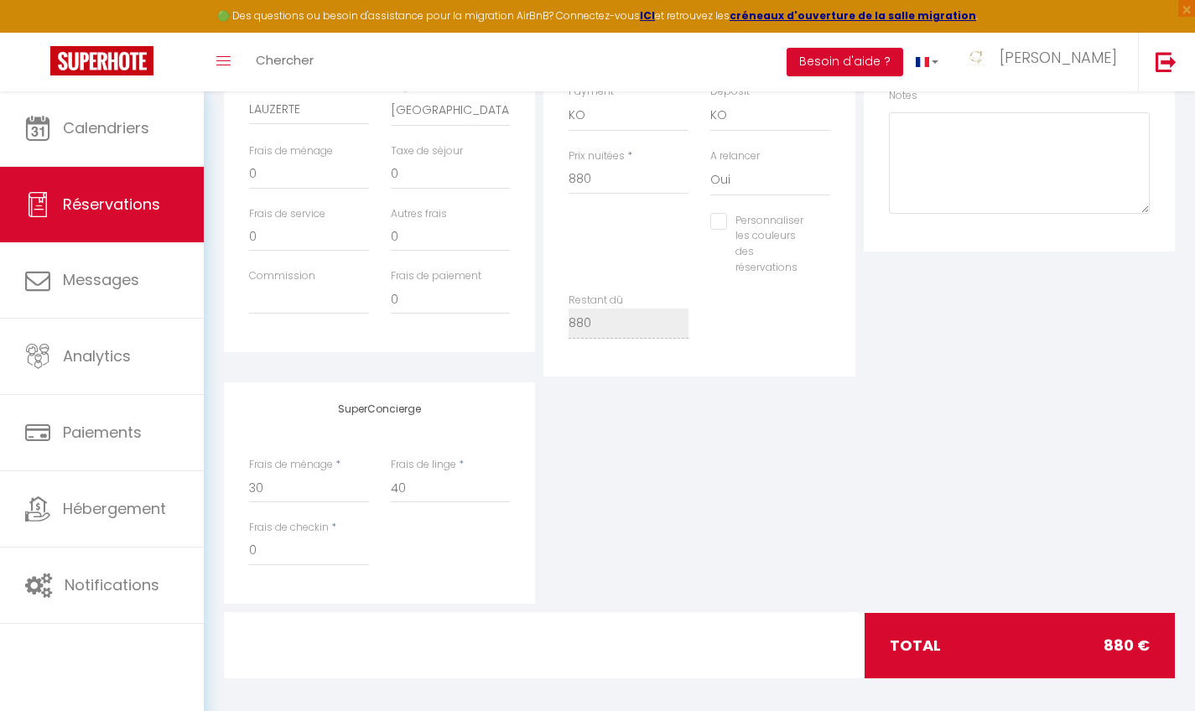
scroll to position [627, 0]
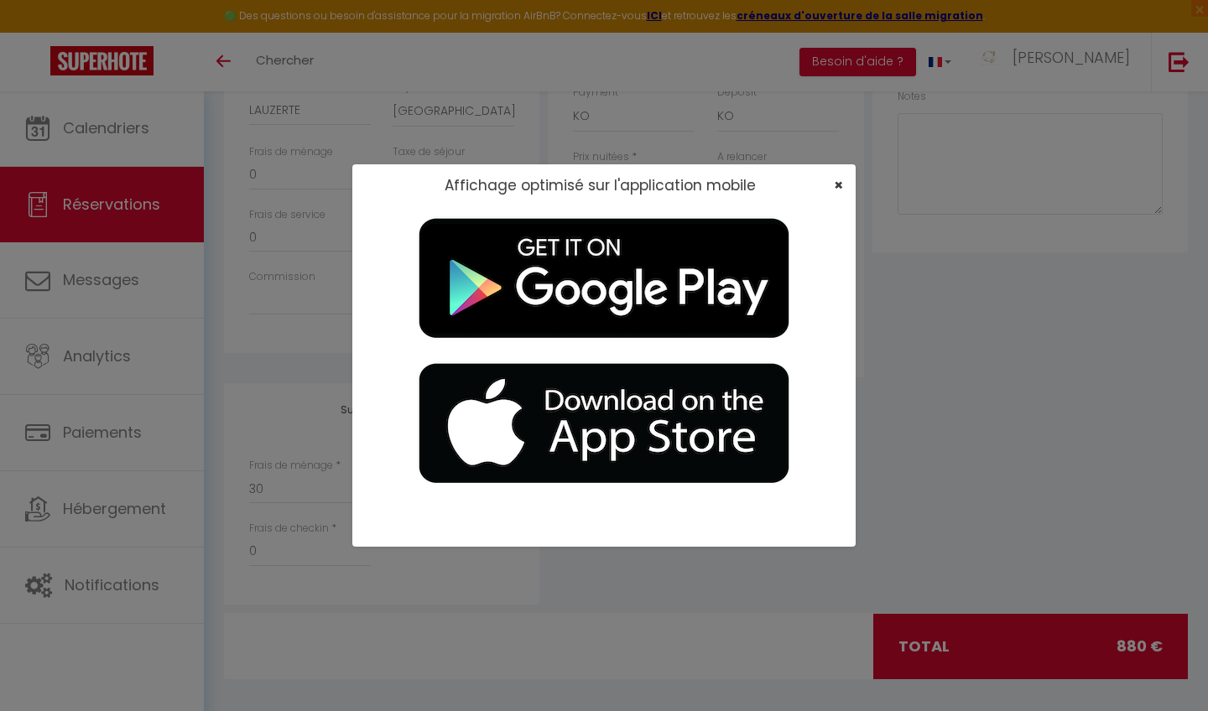
click at [835, 184] on span "×" at bounding box center [838, 184] width 9 height 21
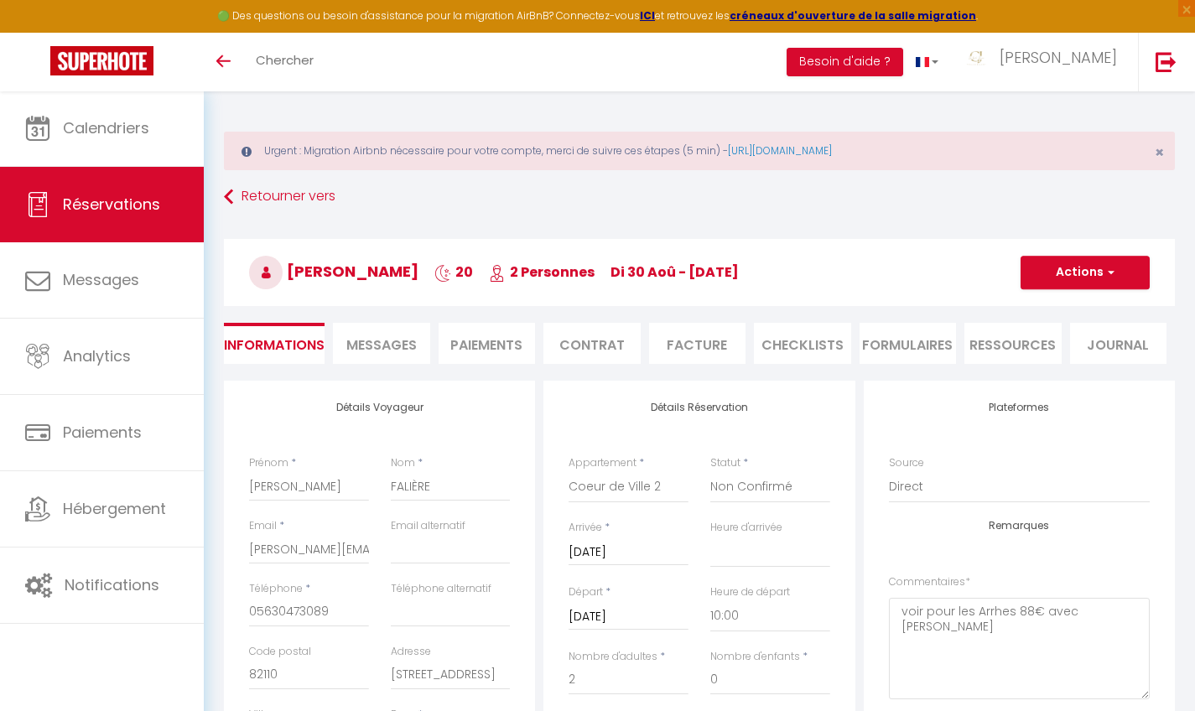
scroll to position [0, 0]
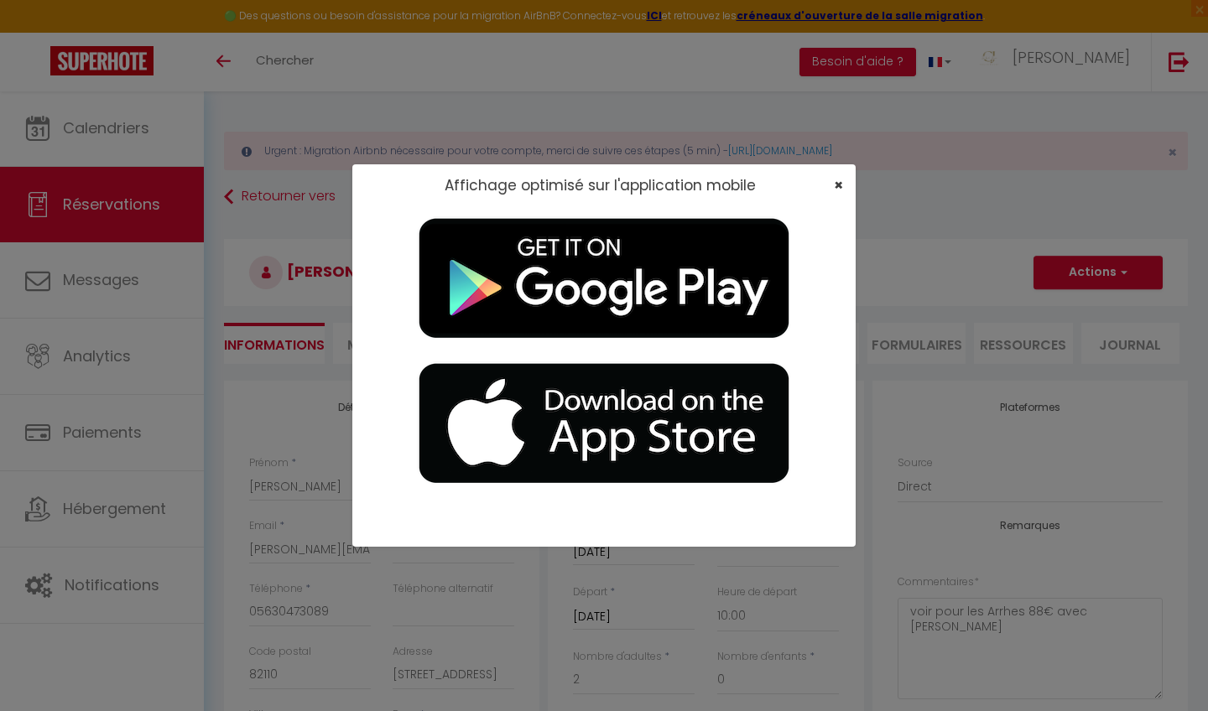
click at [835, 185] on span "×" at bounding box center [838, 184] width 9 height 21
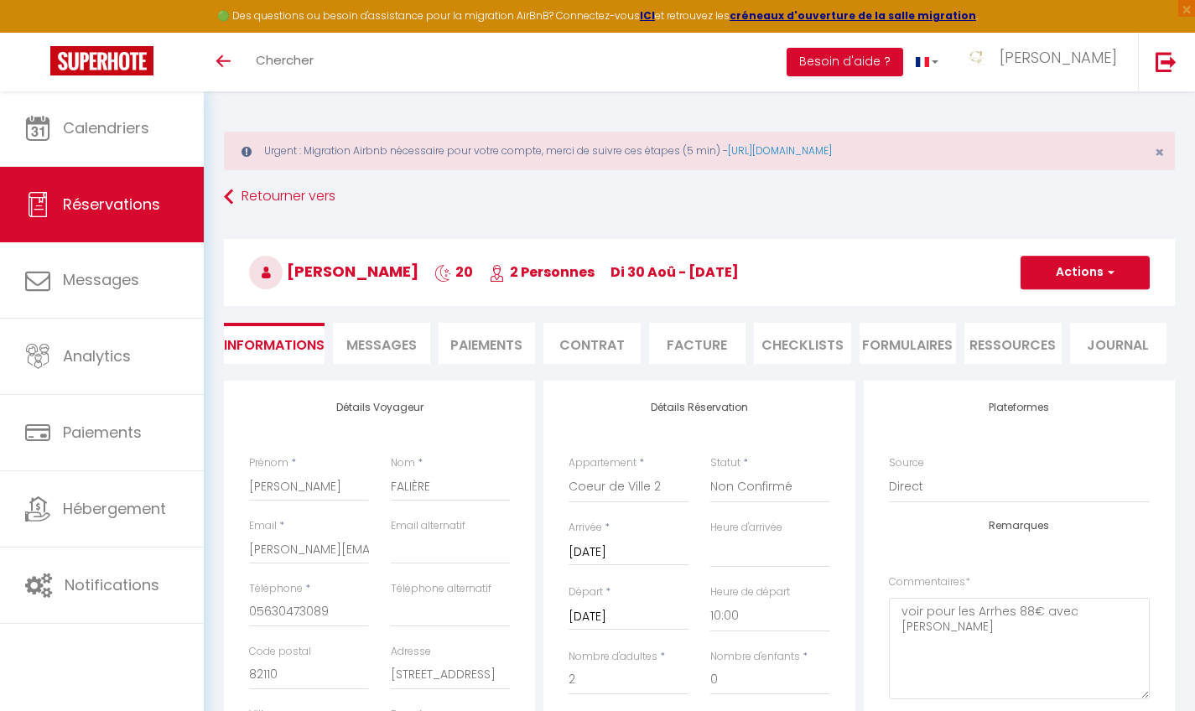
click at [636, 342] on li "Contrat" at bounding box center [592, 343] width 97 height 41
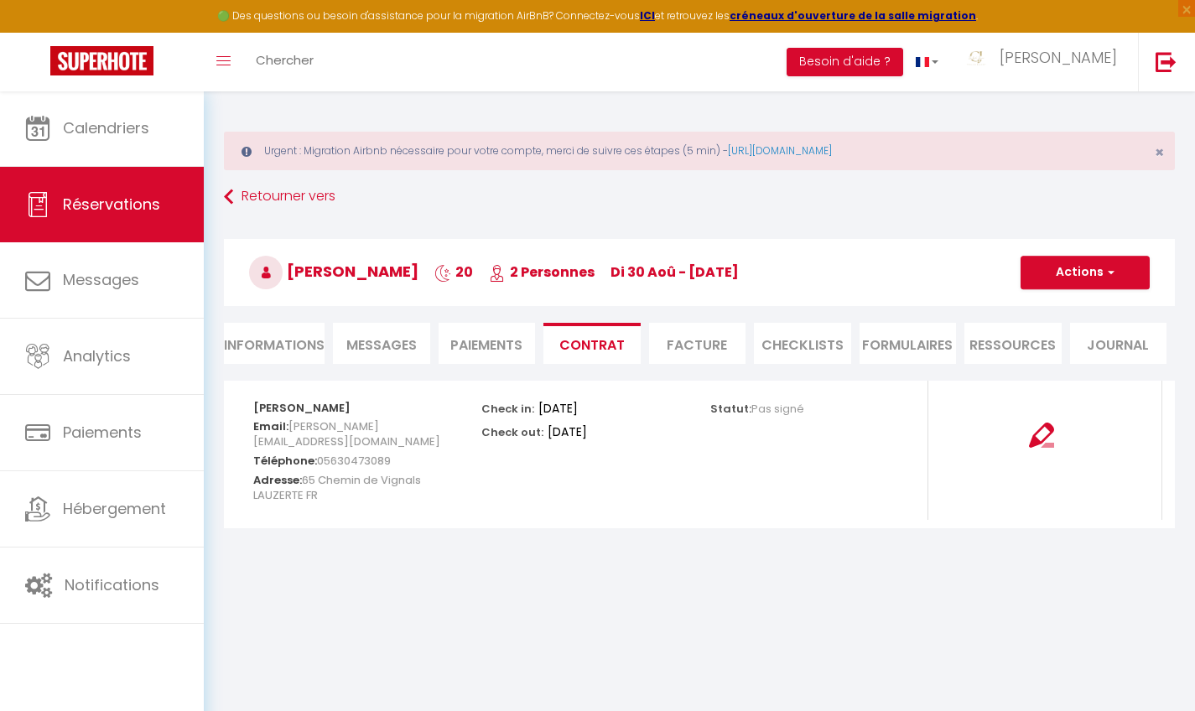
click at [1044, 443] on img at bounding box center [1041, 435] width 25 height 25
click at [273, 342] on li "Informations" at bounding box center [274, 343] width 101 height 41
select select
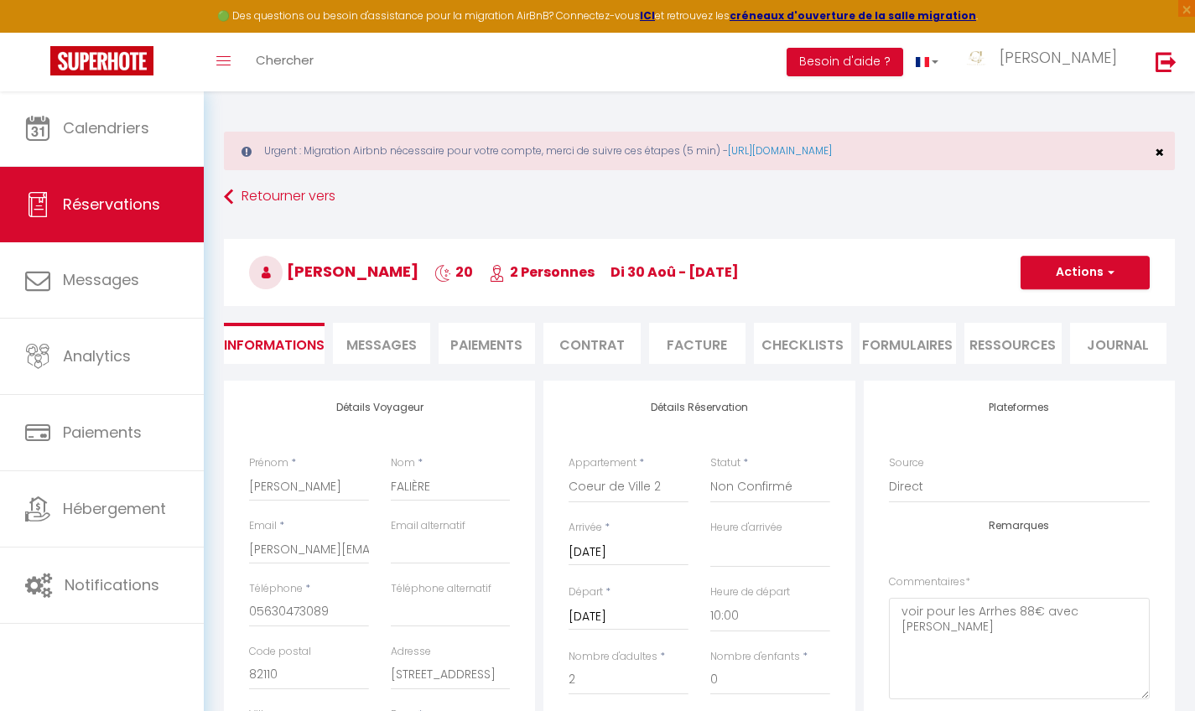
click at [1156, 158] on span "×" at bounding box center [1159, 152] width 9 height 21
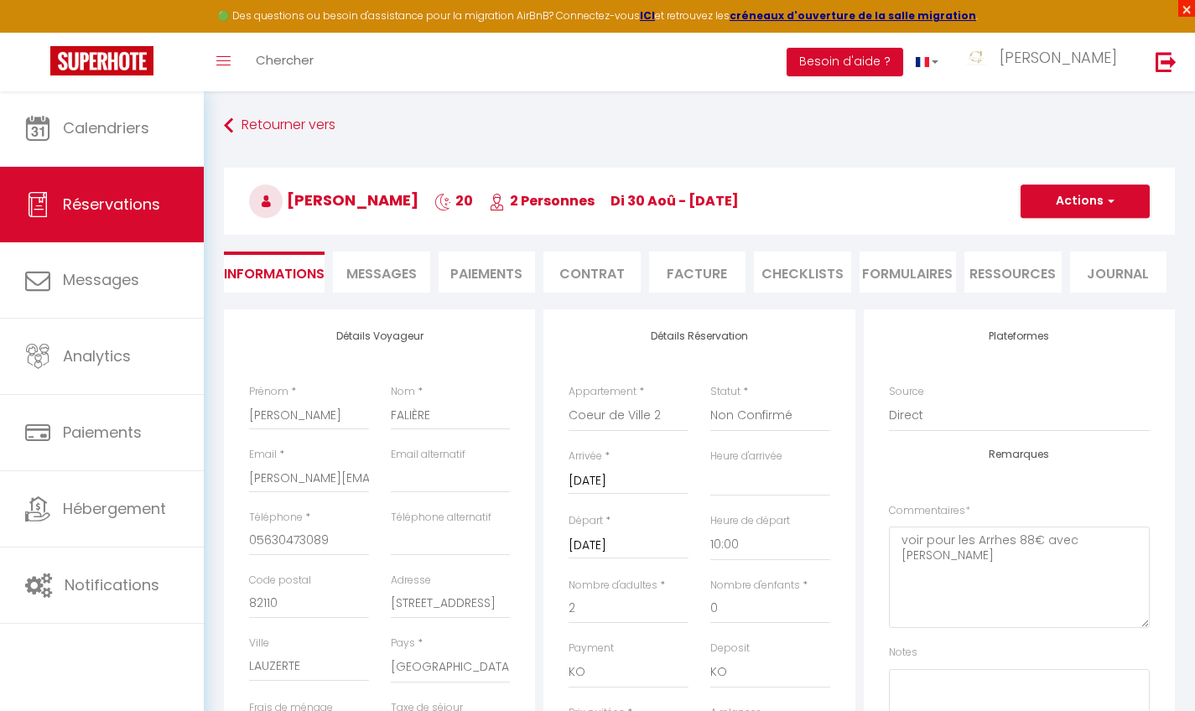
click at [1184, 7] on span "×" at bounding box center [1186, 8] width 17 height 17
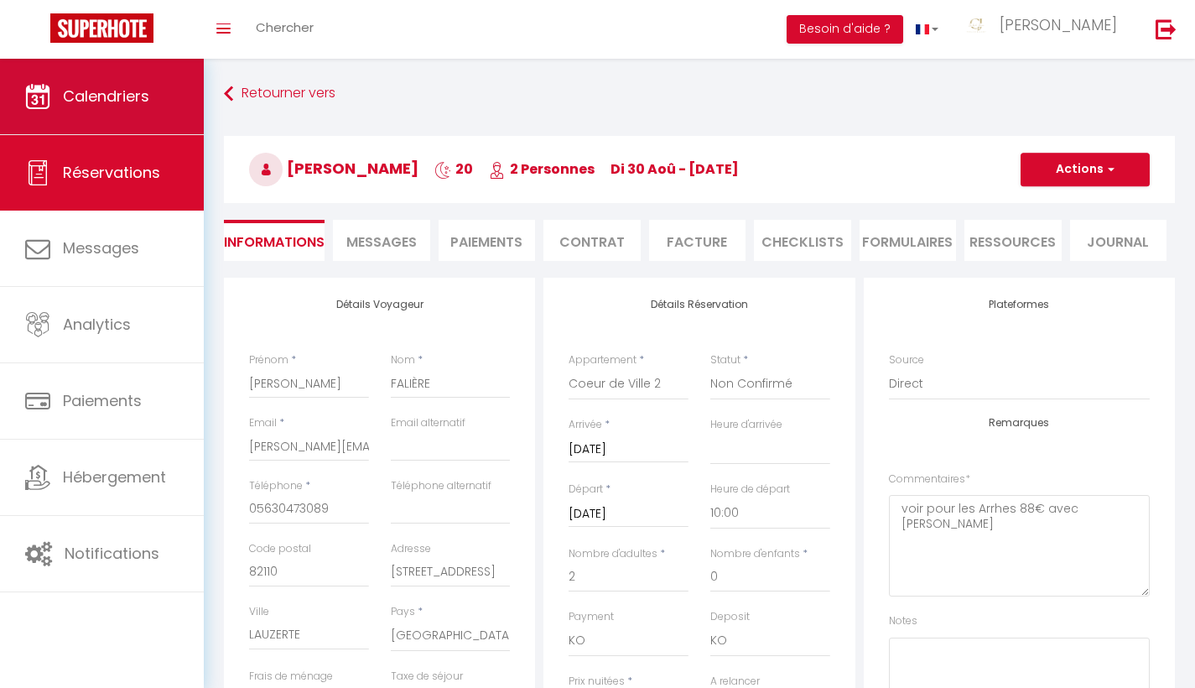
click at [94, 91] on span "Calendriers" at bounding box center [106, 96] width 86 height 21
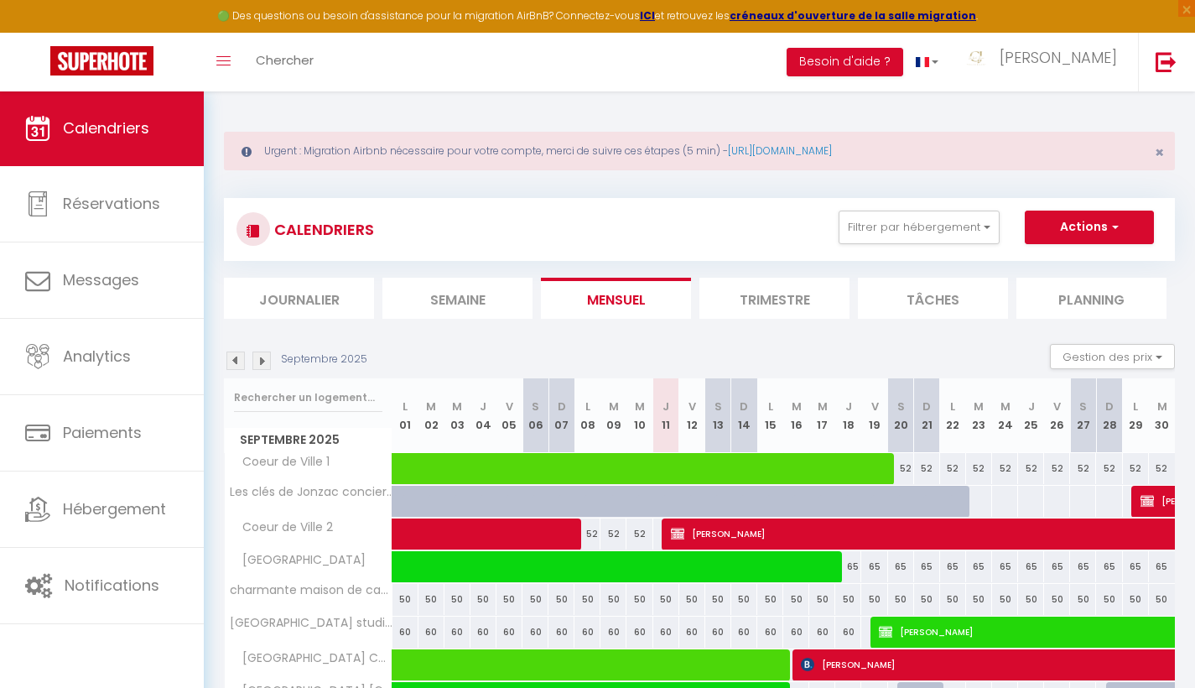
click at [478, 450] on th "J 04" at bounding box center [484, 415] width 26 height 75
click at [477, 456] on span at bounding box center [776, 469] width 733 height 32
select select "OK"
select select "0"
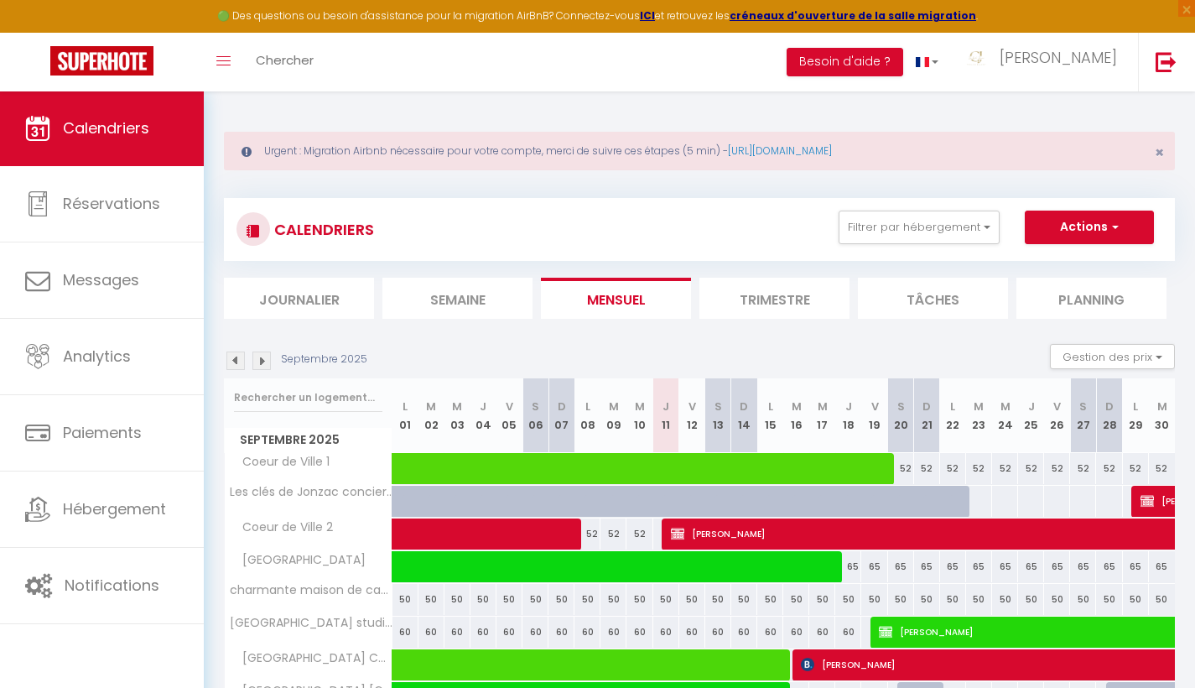
select select "0"
select select "1"
select select
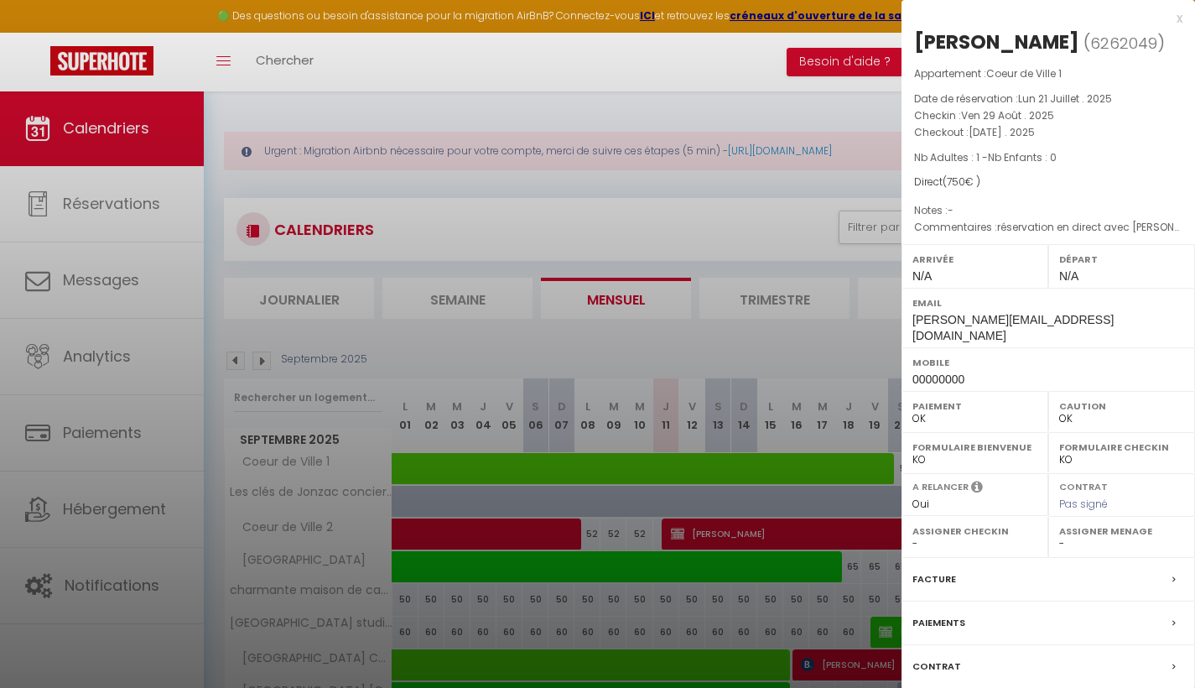
click at [1177, 19] on div "x" at bounding box center [1042, 18] width 281 height 20
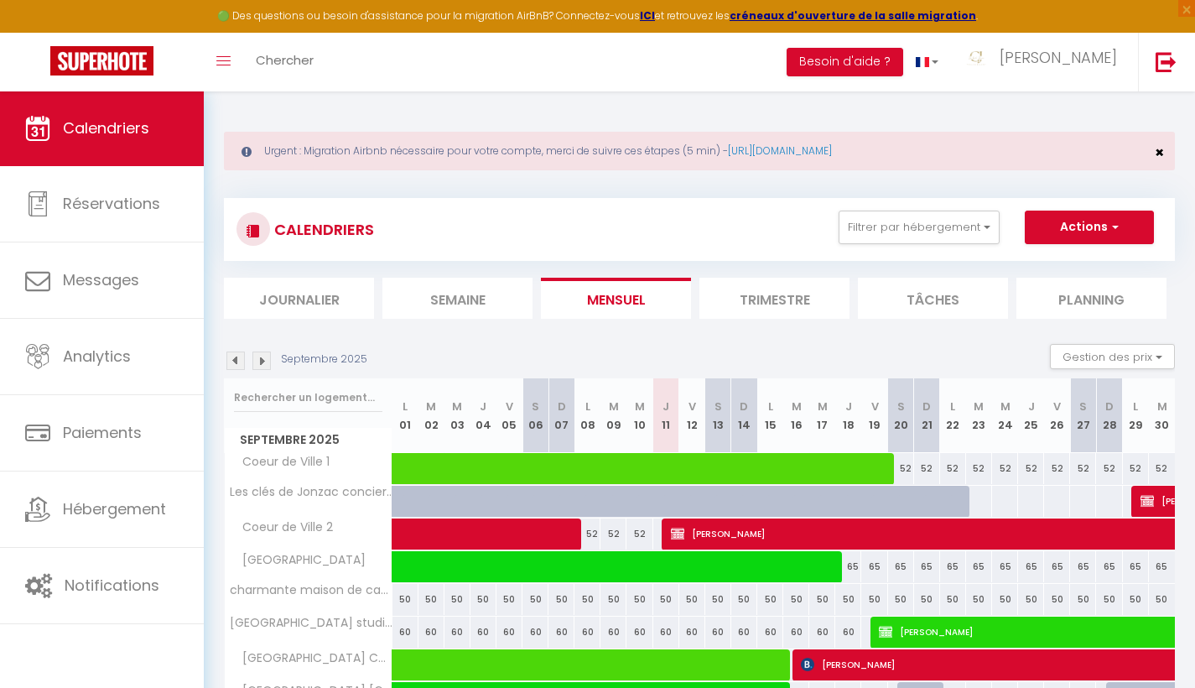
click at [1162, 153] on span "×" at bounding box center [1159, 152] width 9 height 21
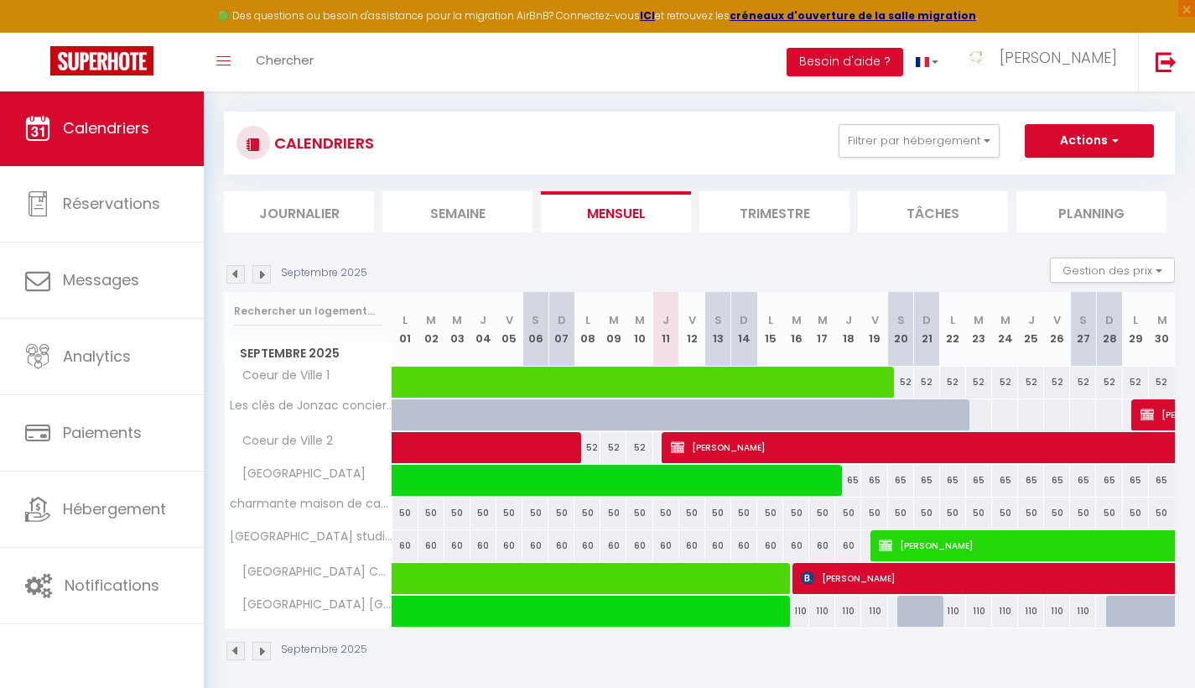
scroll to position [33, 0]
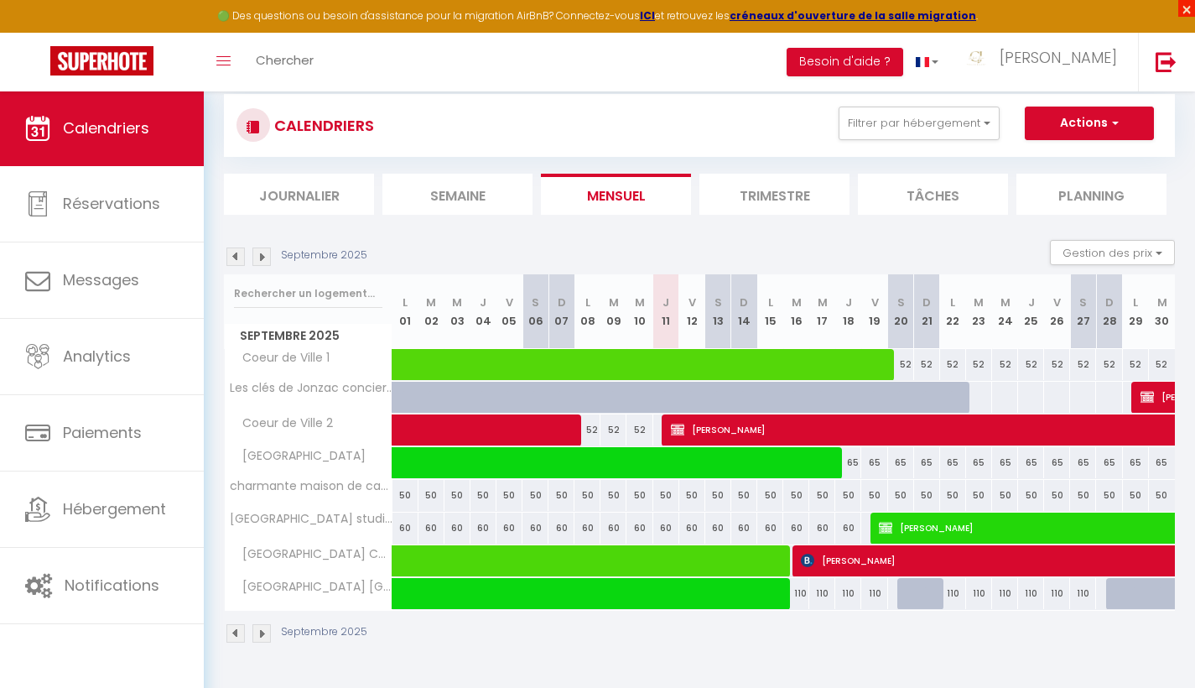
click at [1184, 14] on span "×" at bounding box center [1186, 8] width 17 height 17
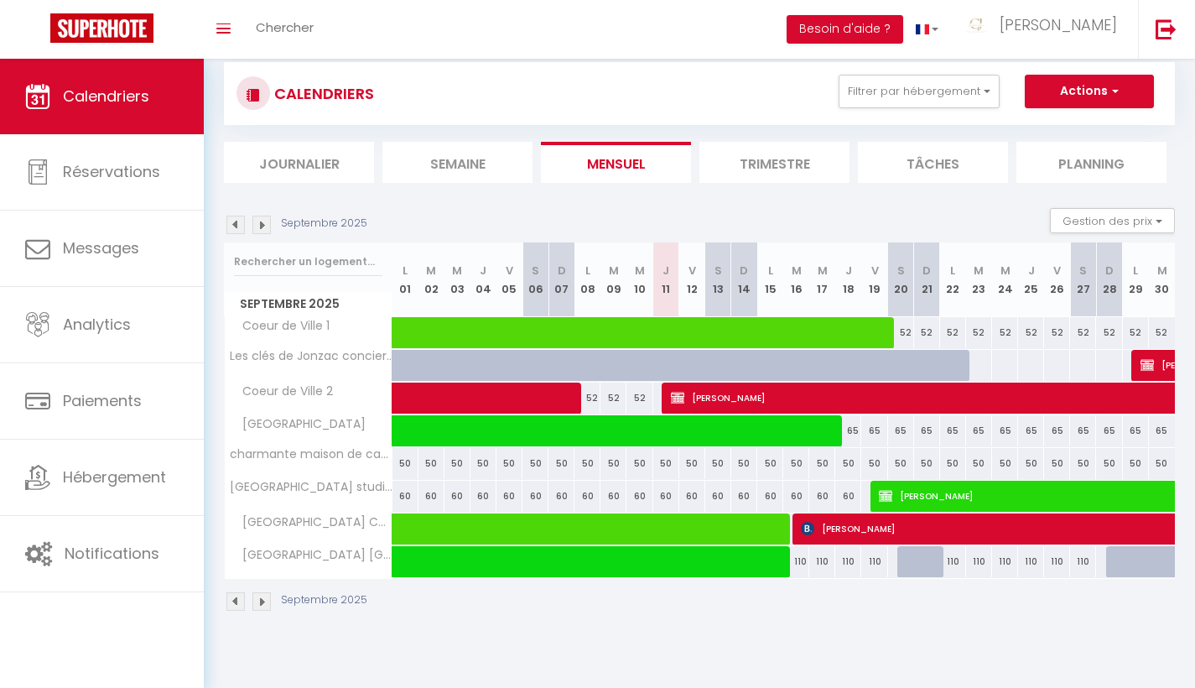
click at [261, 222] on img at bounding box center [261, 225] width 18 height 18
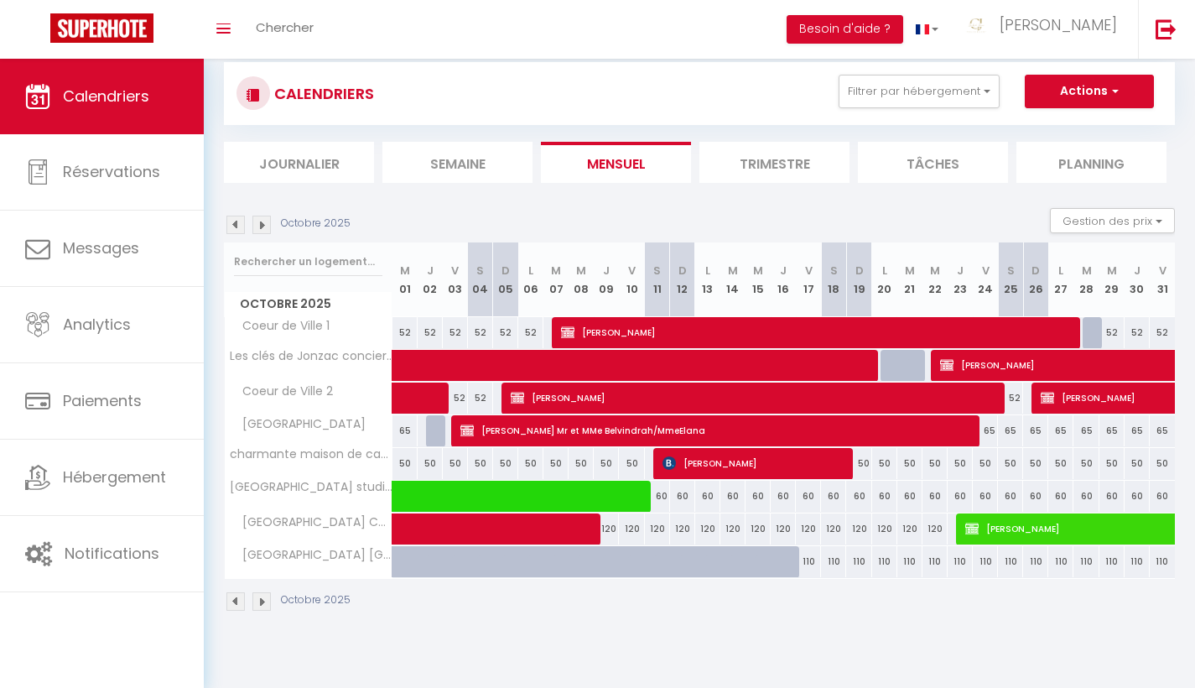
click at [261, 222] on img at bounding box center [261, 225] width 18 height 18
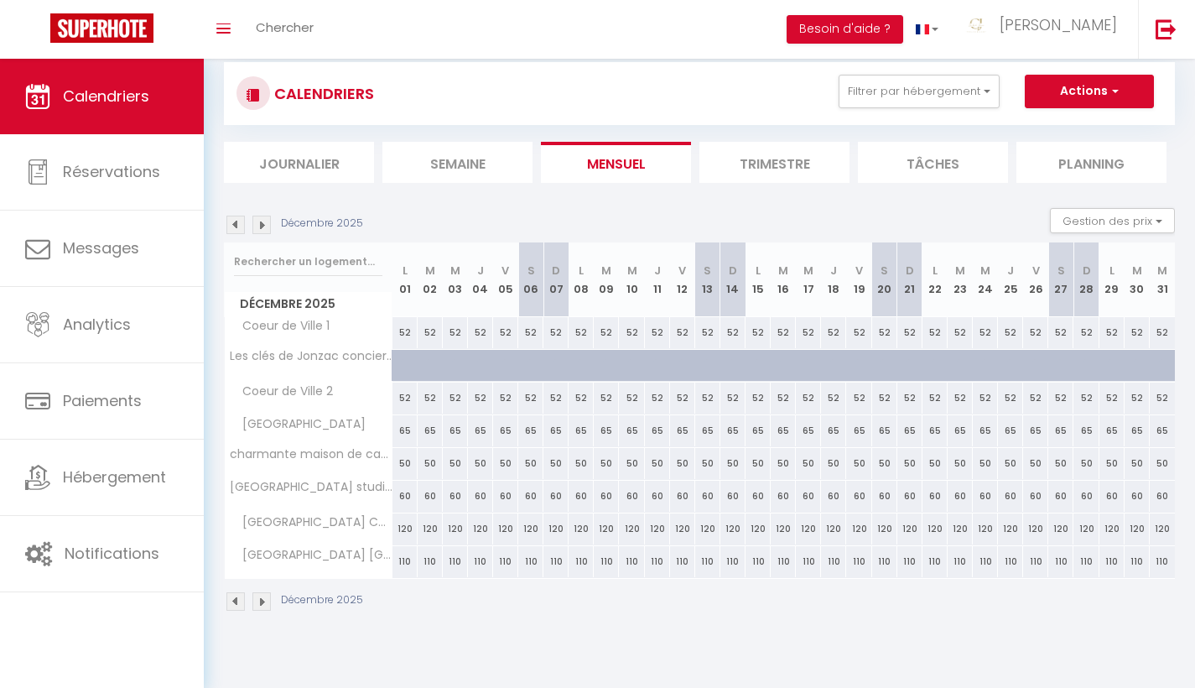
click at [261, 222] on img at bounding box center [261, 225] width 18 height 18
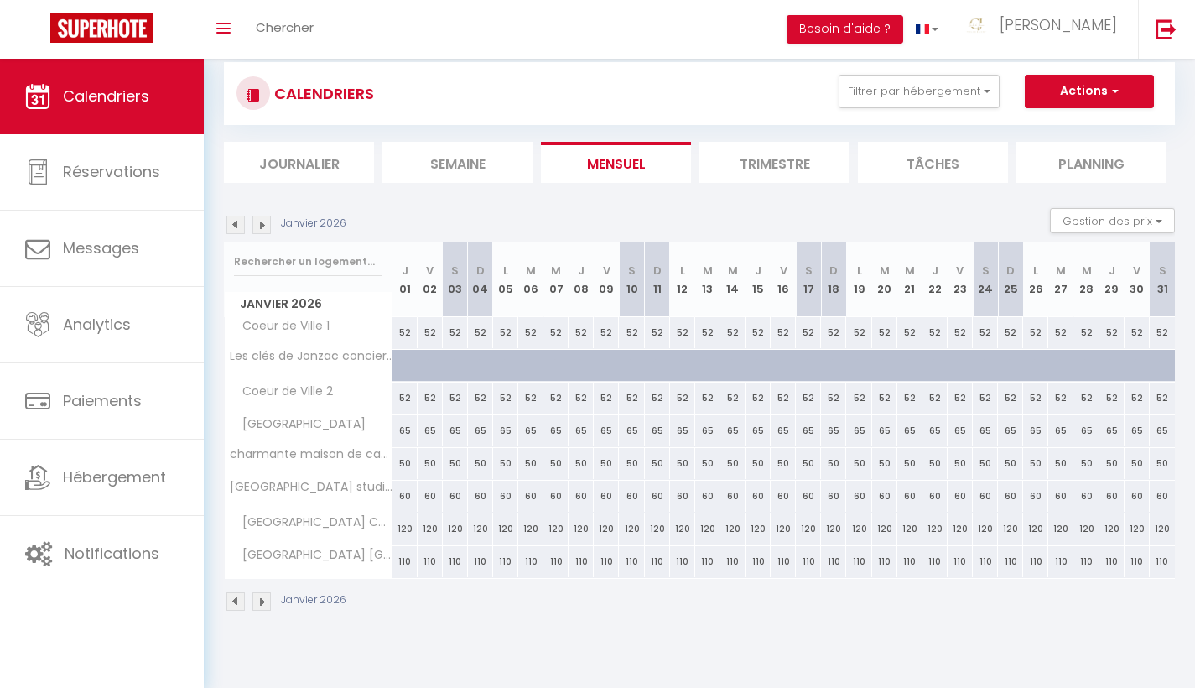
click at [261, 222] on img at bounding box center [261, 225] width 18 height 18
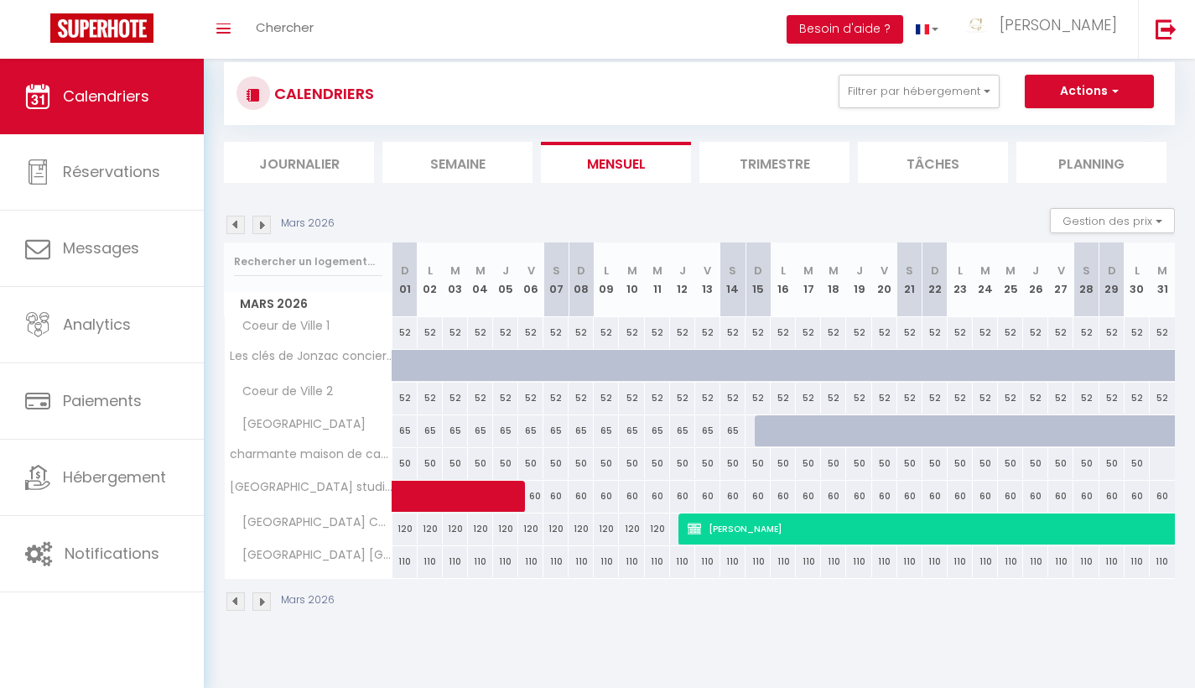
click at [261, 222] on img at bounding box center [261, 225] width 18 height 18
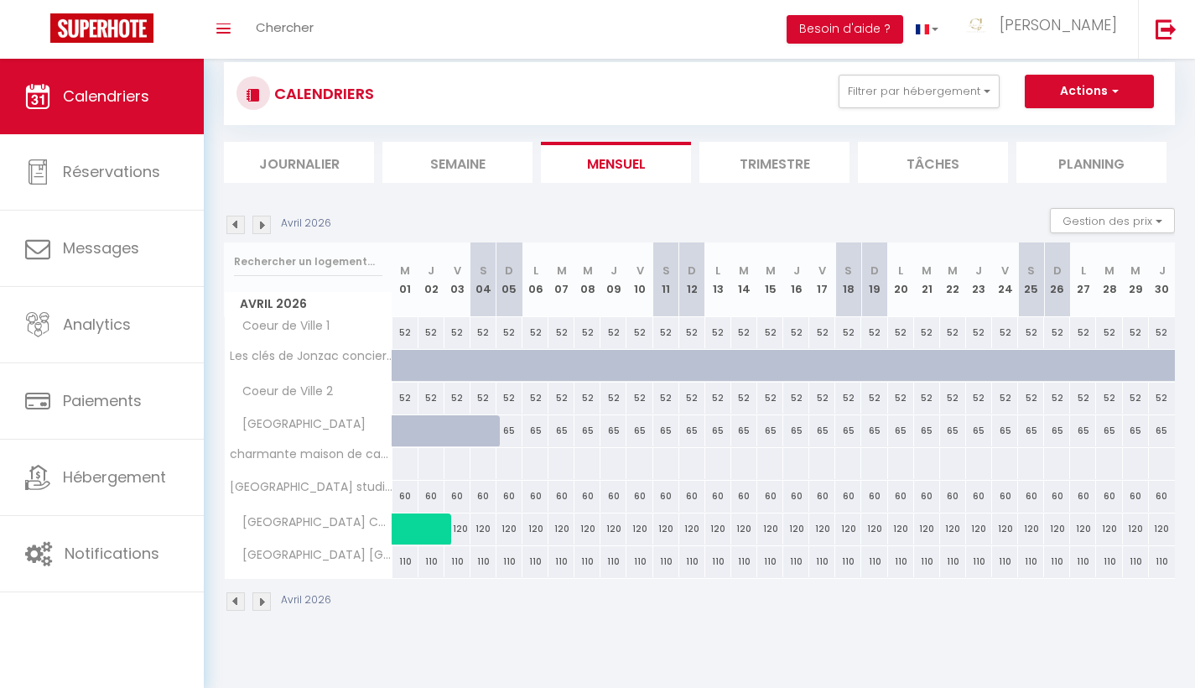
click at [261, 222] on img at bounding box center [261, 225] width 18 height 18
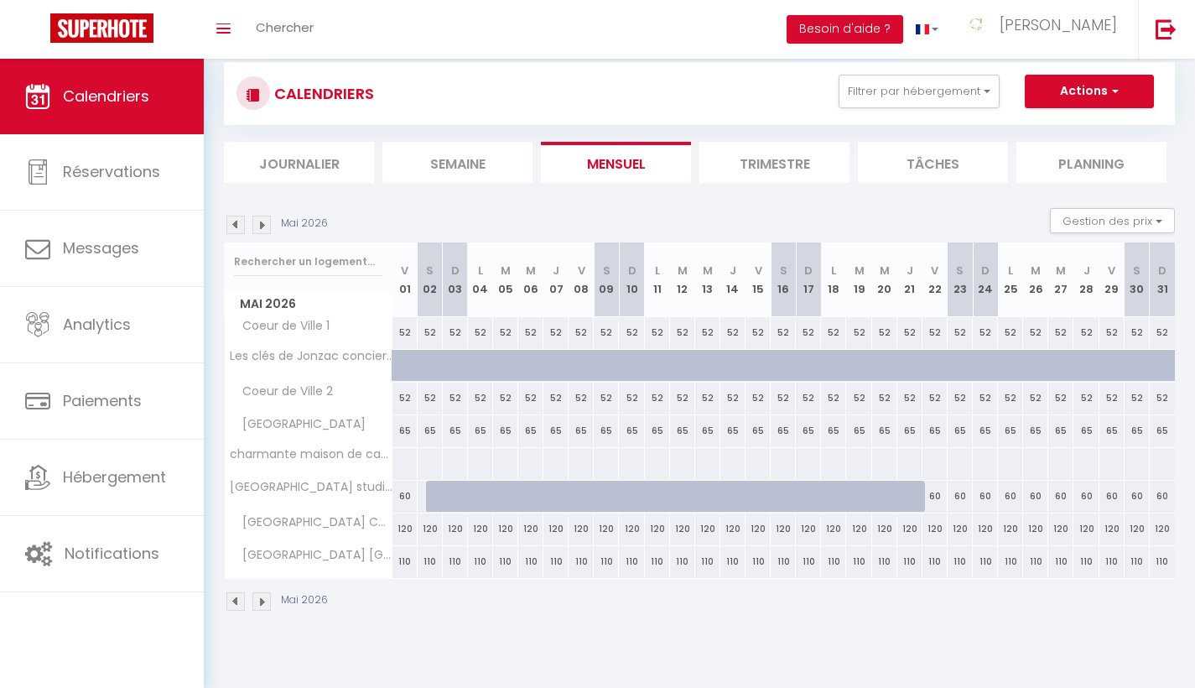
click at [261, 222] on img at bounding box center [261, 225] width 18 height 18
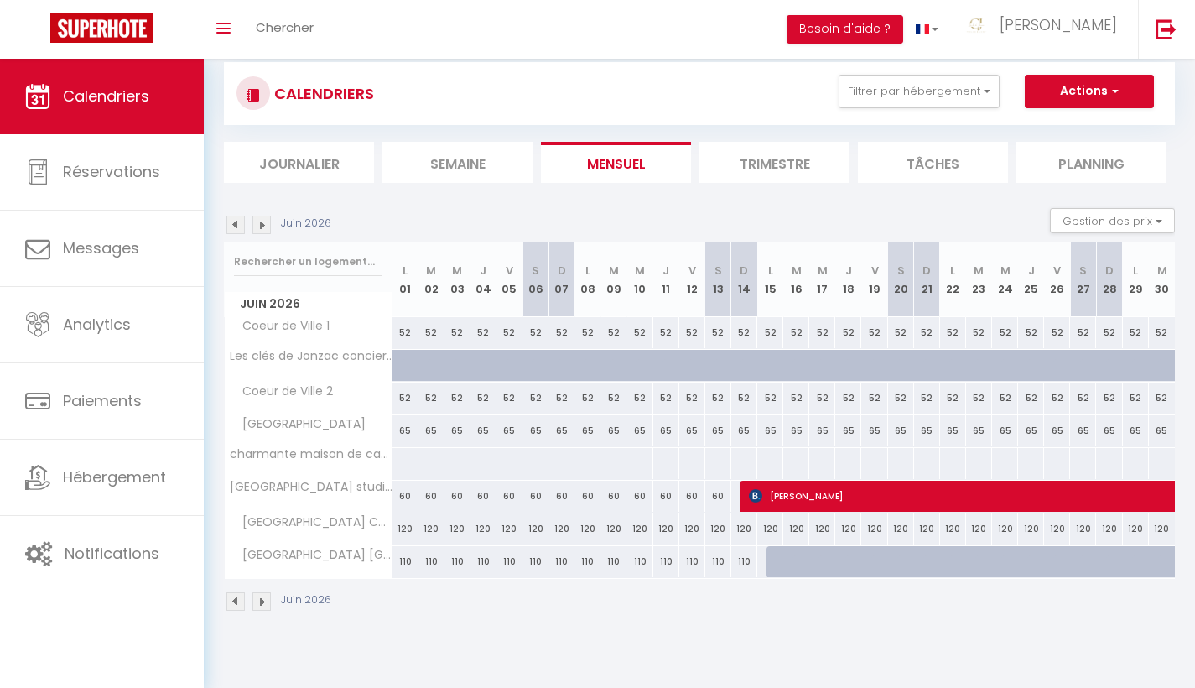
click at [261, 222] on img at bounding box center [261, 225] width 18 height 18
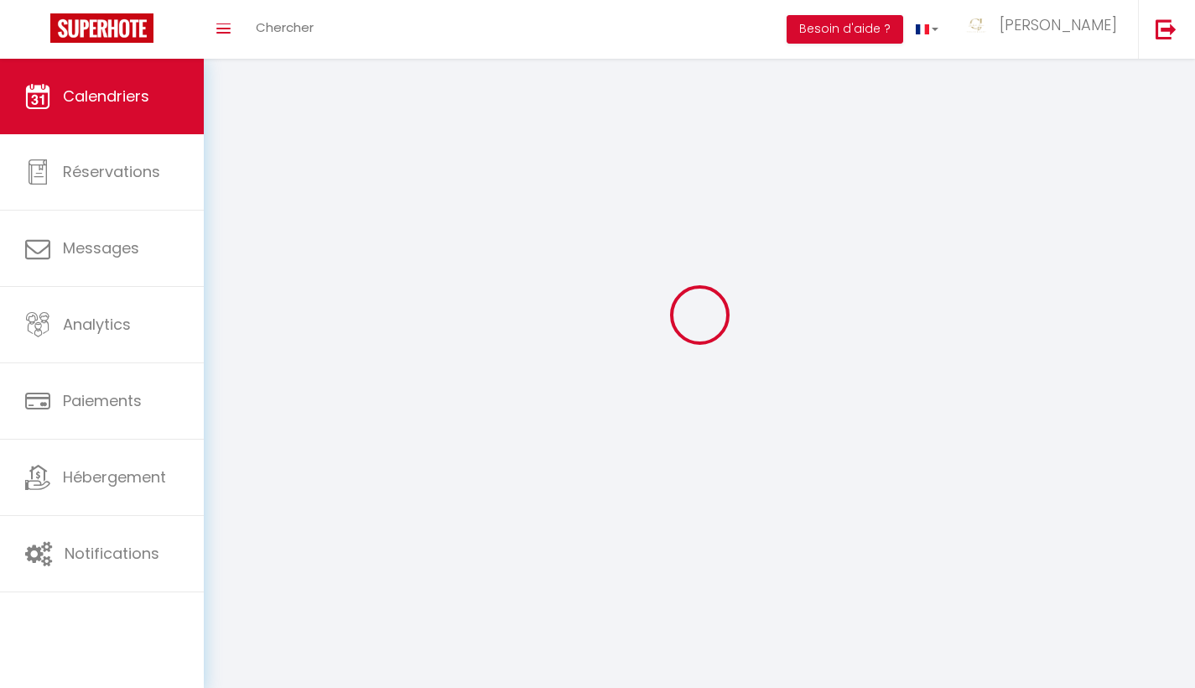
select select "0"
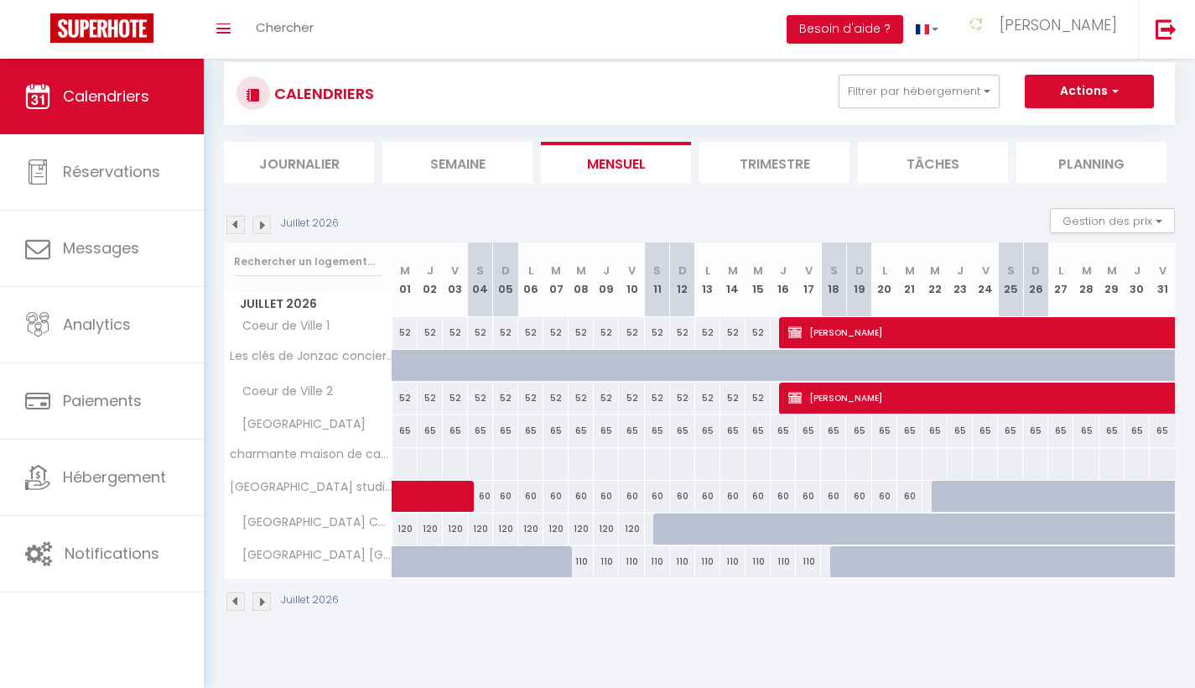
click at [1024, 330] on span "Michael Bouvry" at bounding box center [1212, 332] width 849 height 32
select select "KO"
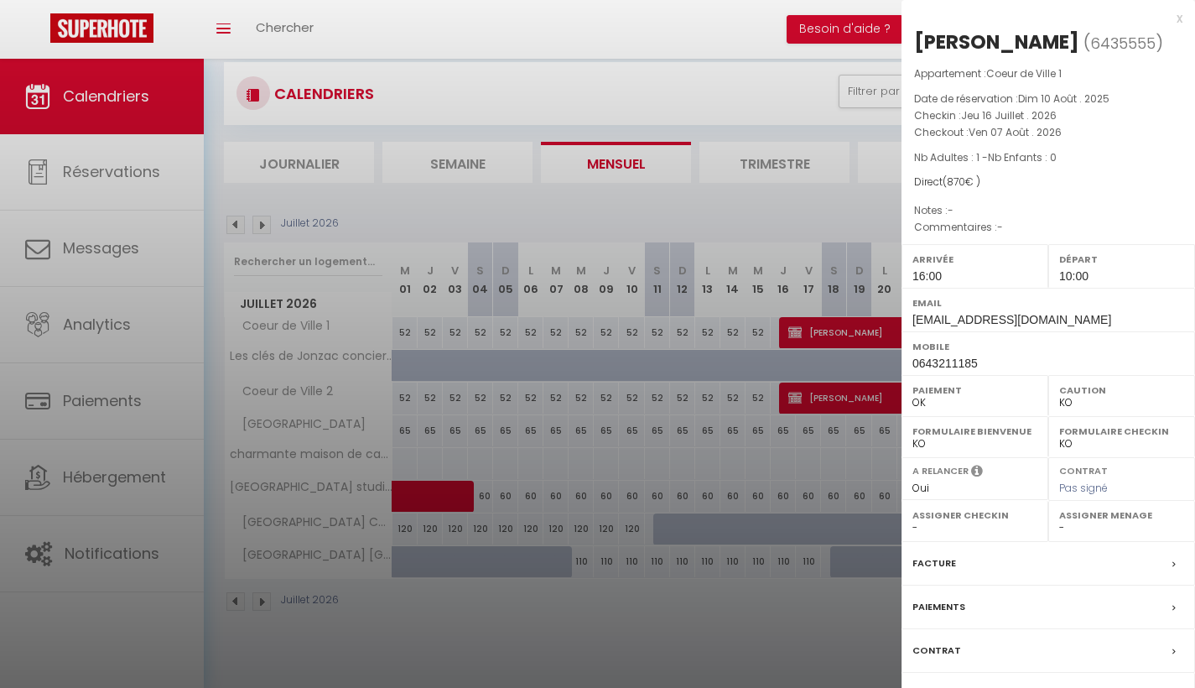
click at [928, 647] on label "Contrat" at bounding box center [937, 651] width 49 height 18
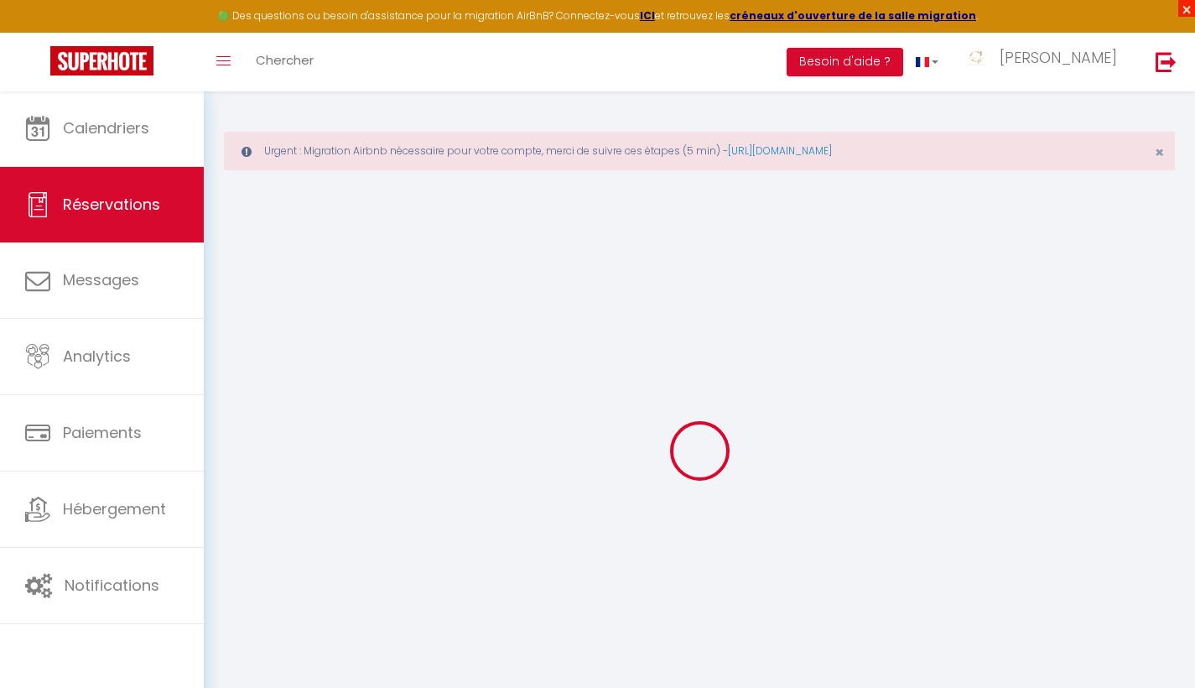
click at [1191, 9] on span "×" at bounding box center [1186, 8] width 17 height 17
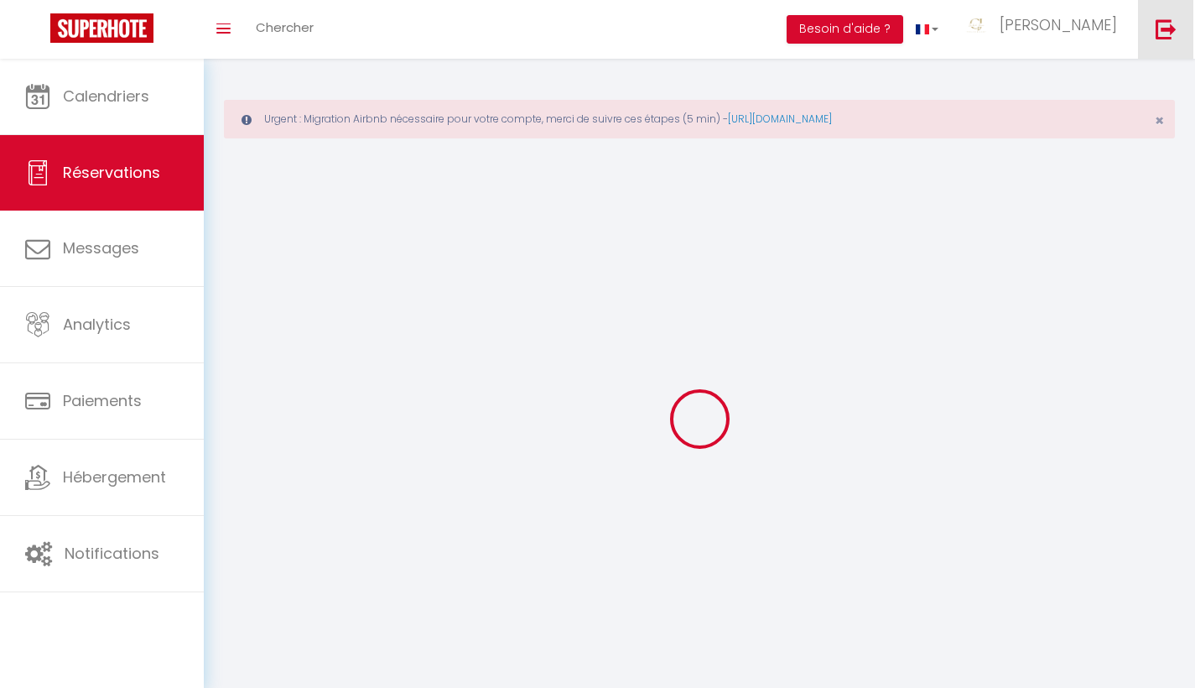
select select
checkbox input "false"
select select
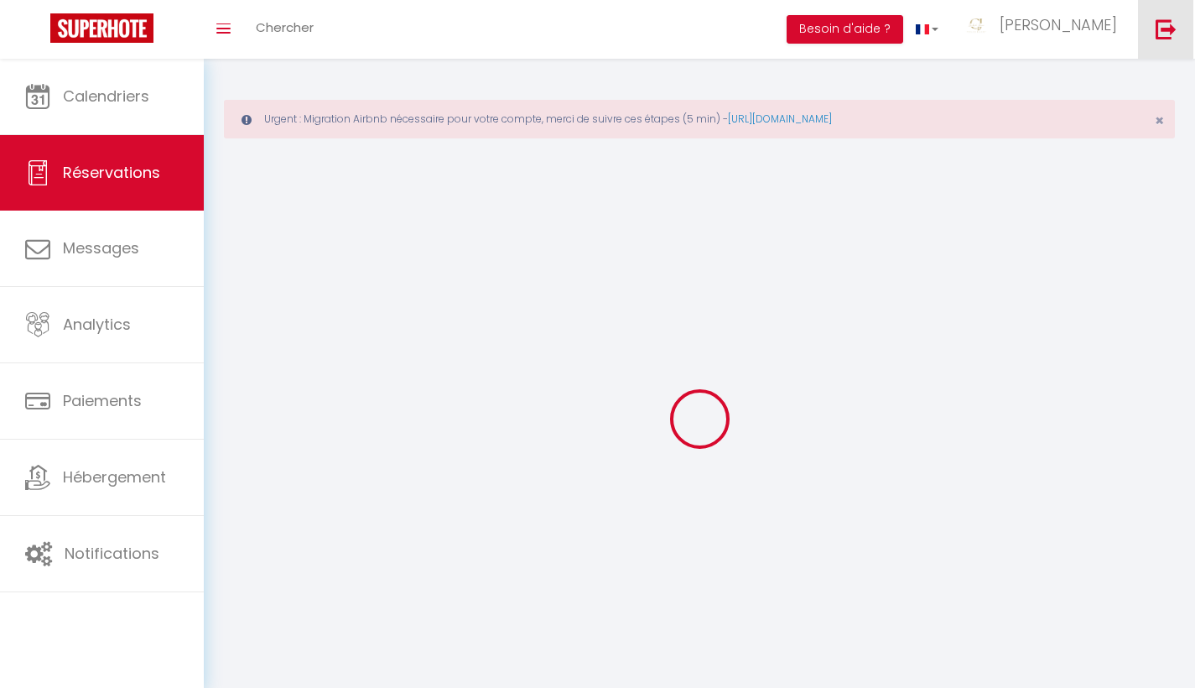
checkbox input "false"
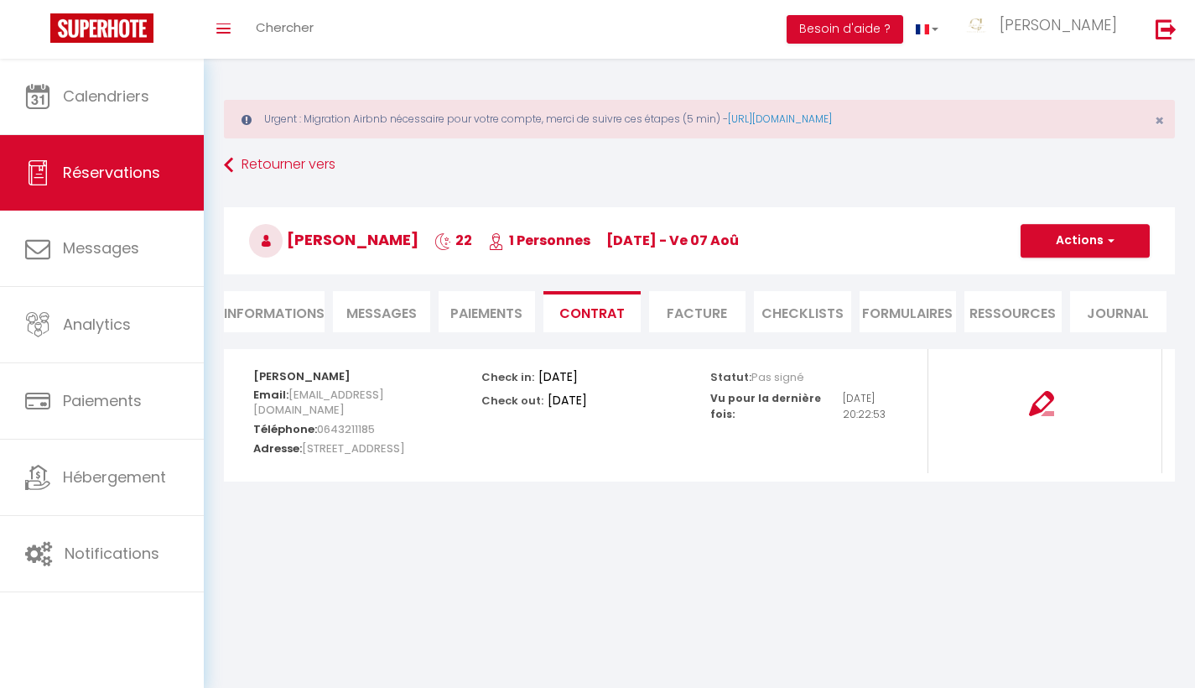
click at [295, 319] on li "Informations" at bounding box center [274, 311] width 101 height 41
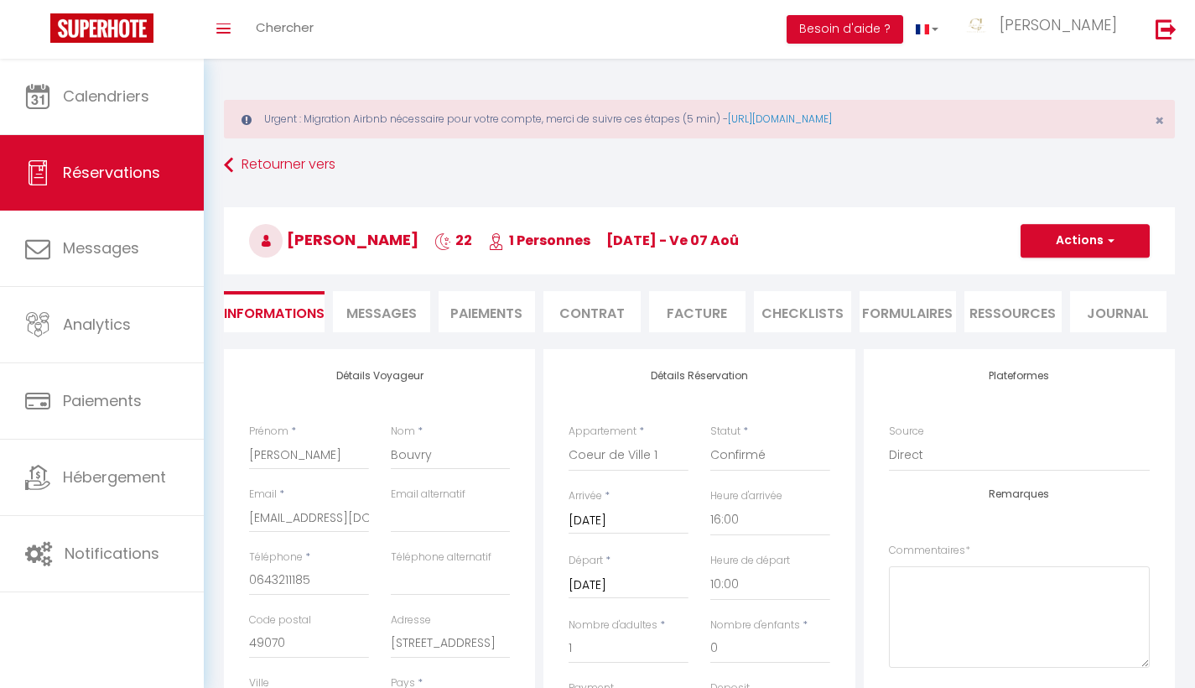
click at [397, 323] on li "Messages" at bounding box center [381, 311] width 97 height 41
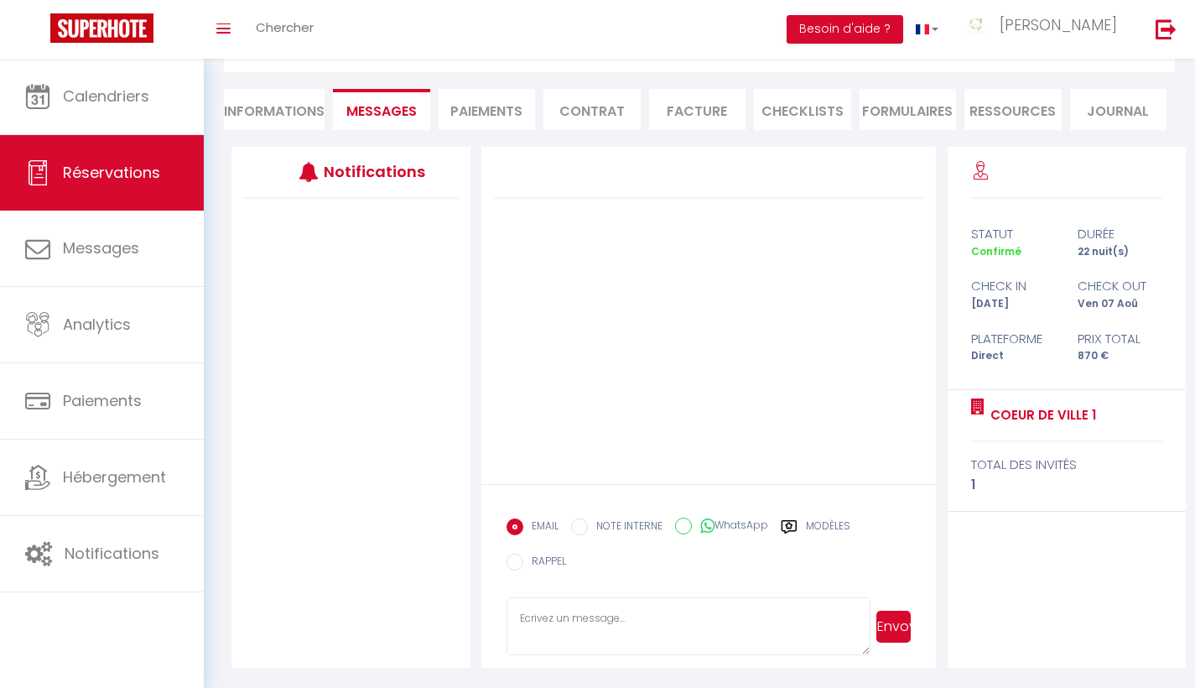
scroll to position [201, 0]
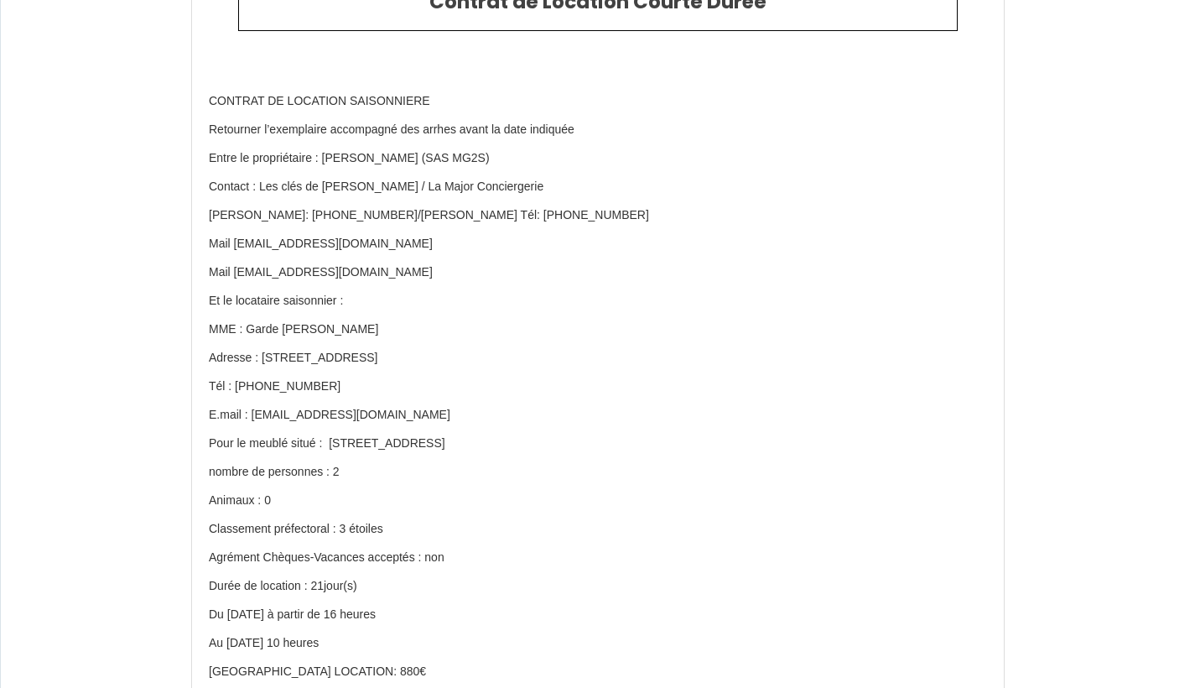
scroll to position [107, 0]
